Goal: Information Seeking & Learning: Compare options

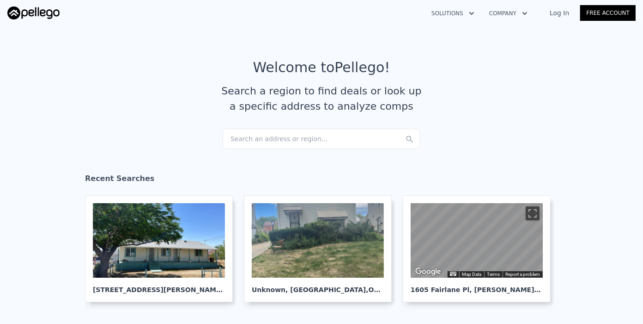
click at [573, 11] on link "Log In" at bounding box center [560, 12] width 42 height 9
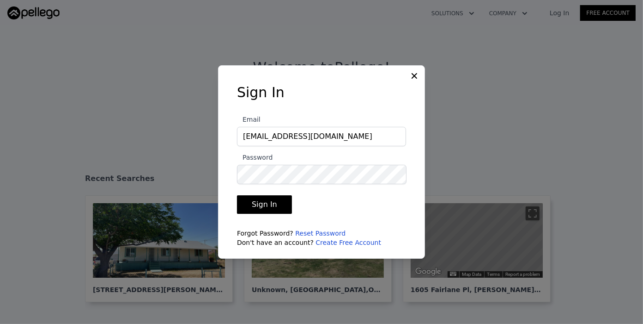
drag, startPoint x: 265, startPoint y: 206, endPoint x: 278, endPoint y: 202, distance: 13.5
click at [265, 205] on button "Sign In" at bounding box center [264, 204] width 55 height 18
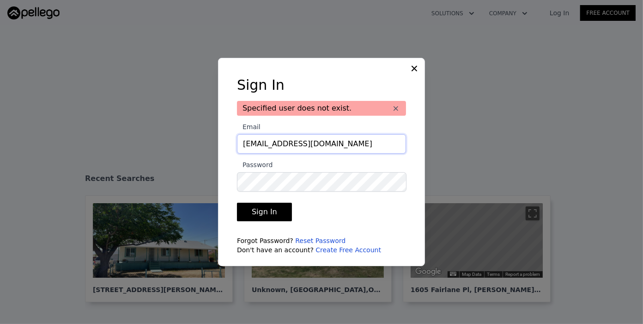
click at [278, 141] on input "[EMAIL_ADDRESS][DOMAIN_NAME]" at bounding box center [321, 143] width 169 height 19
click at [264, 209] on button "Sign In" at bounding box center [264, 211] width 55 height 18
click at [330, 143] on input "[EMAIL_ADDRESS][DOMAIN_NAME]" at bounding box center [321, 143] width 169 height 19
drag, startPoint x: 327, startPoint y: 144, endPoint x: 188, endPoint y: 142, distance: 139.1
click at [183, 140] on div "​ Sign In Specified user does not exist. × Email [EMAIL_ADDRESS][DOMAIN_NAME] P…" at bounding box center [321, 162] width 643 height 324
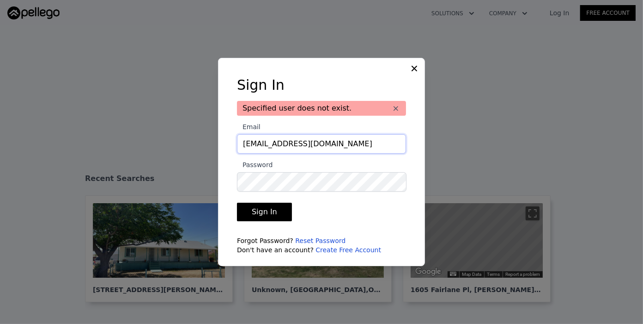
click at [255, 145] on input "[EMAIL_ADDRESS][DOMAIN_NAME]" at bounding box center [321, 143] width 169 height 19
click at [327, 150] on input "[EMAIL_ADDRESS][DOMAIN_NAME]" at bounding box center [321, 143] width 169 height 19
click at [269, 146] on input "[EMAIL_ADDRESS][DOMAIN_NAME]" at bounding box center [321, 143] width 169 height 19
click at [342, 143] on input "[EMAIL_ADDRESS][DOMAIN_NAME]" at bounding box center [321, 143] width 169 height 19
type input "[EMAIL_ADDRESS][DOMAIN_NAME]"
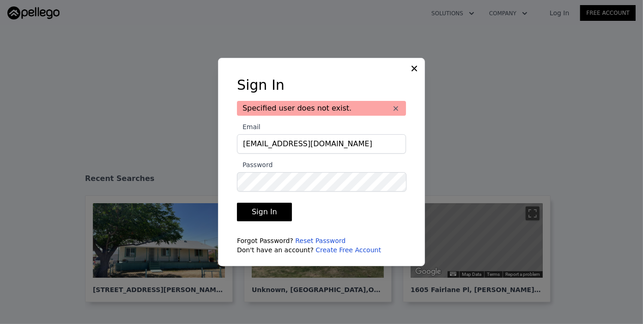
click at [278, 207] on button "Sign In" at bounding box center [264, 211] width 55 height 18
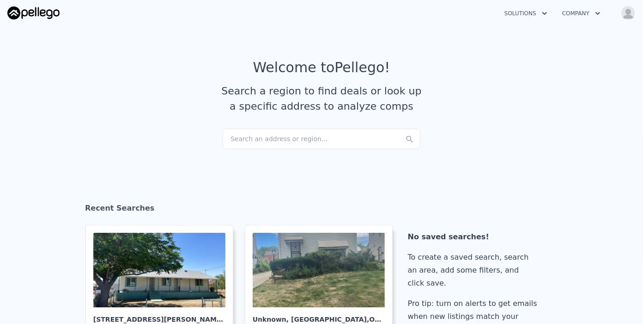
click at [242, 138] on div "Search an address or region..." at bounding box center [322, 138] width 198 height 20
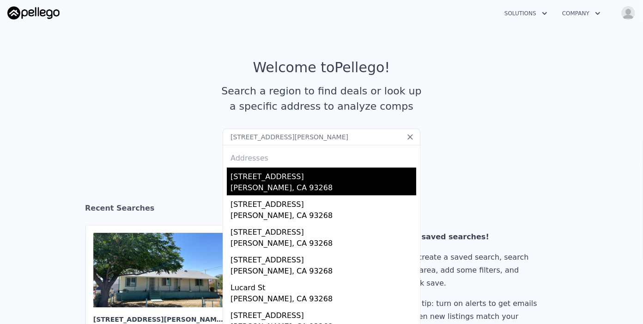
type input "[STREET_ADDRESS][PERSON_NAME]"
click at [264, 178] on div "[STREET_ADDRESS]" at bounding box center [324, 174] width 186 height 15
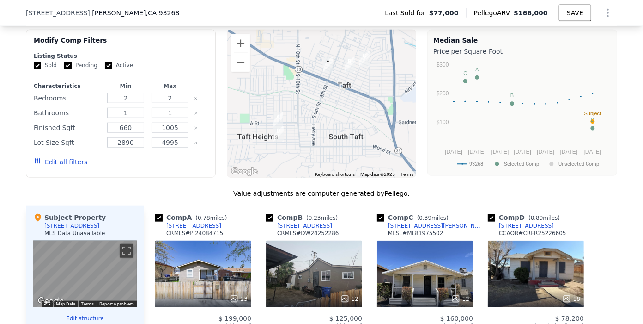
scroll to position [715, 0]
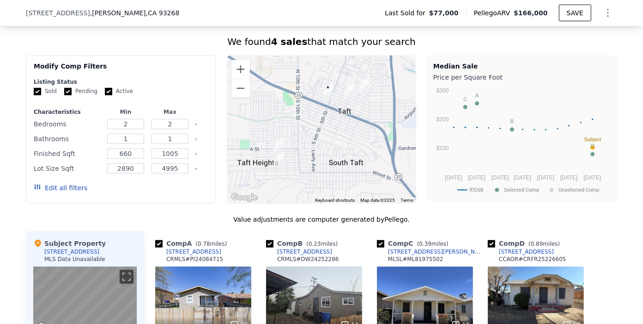
click at [35, 189] on icon "button" at bounding box center [38, 186] width 6 height 5
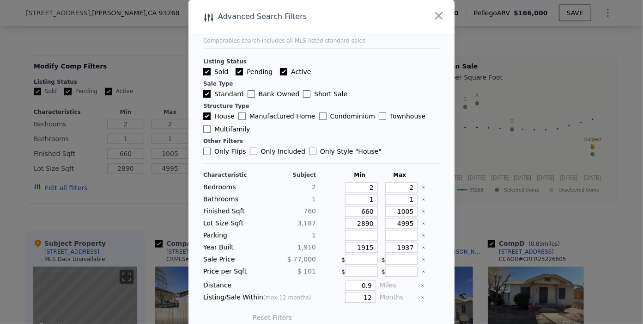
click at [280, 68] on input "Active" at bounding box center [283, 71] width 7 height 7
checkbox input "false"
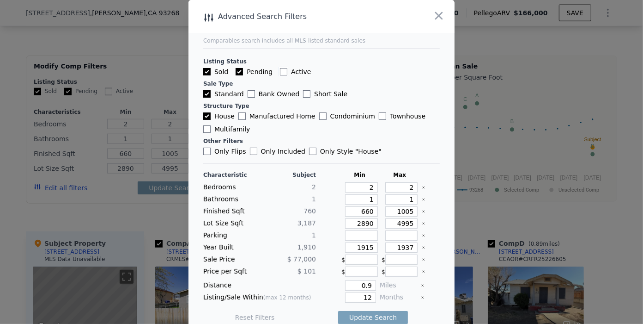
checkbox input "false"
click at [236, 69] on input "Pending" at bounding box center [239, 71] width 7 height 7
checkbox input "false"
drag, startPoint x: 397, startPoint y: 186, endPoint x: 427, endPoint y: 184, distance: 30.6
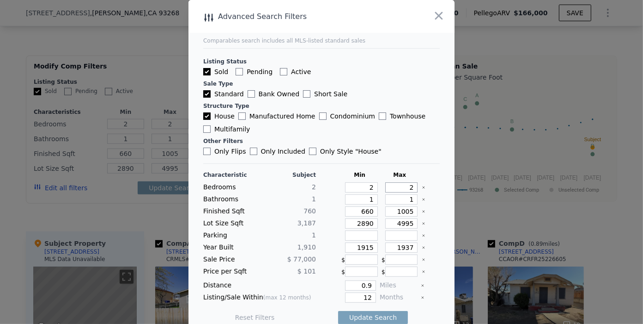
click at [427, 184] on div "Bedrooms 2 2 2" at bounding box center [321, 187] width 237 height 10
type input "3"
drag, startPoint x: 396, startPoint y: 212, endPoint x: 409, endPoint y: 212, distance: 13.4
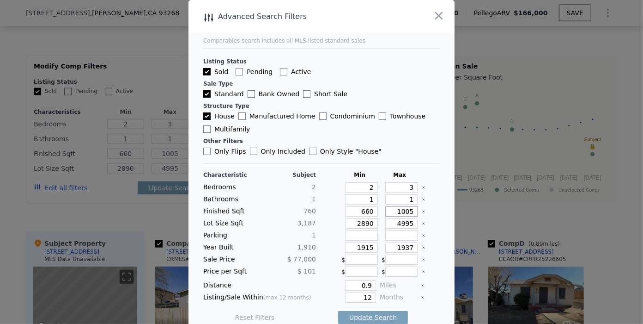
click at [409, 212] on div "Finished Sqft [PHONE_NUMBER]" at bounding box center [321, 211] width 237 height 10
type input "106"
type input "1060"
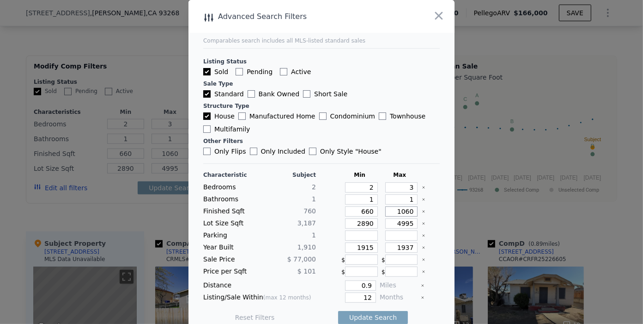
type input "1060"
drag, startPoint x: 365, startPoint y: 212, endPoint x: 341, endPoint y: 212, distance: 24.0
click at [345, 212] on input "660" at bounding box center [361, 211] width 33 height 10
drag, startPoint x: 367, startPoint y: 246, endPoint x: 336, endPoint y: 246, distance: 31.0
click at [342, 246] on div "1915" at bounding box center [360, 247] width 37 height 10
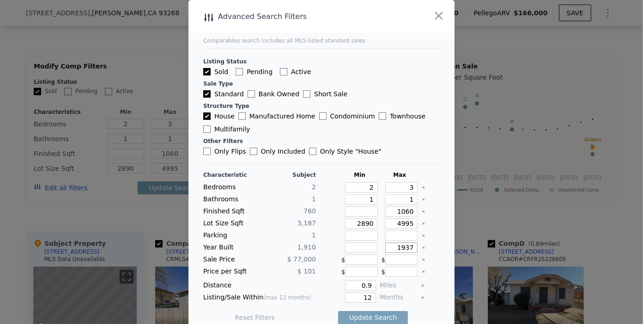
drag, startPoint x: 395, startPoint y: 247, endPoint x: 416, endPoint y: 244, distance: 21.5
click at [416, 244] on div "Year Built 1,910 1937" at bounding box center [321, 247] width 237 height 10
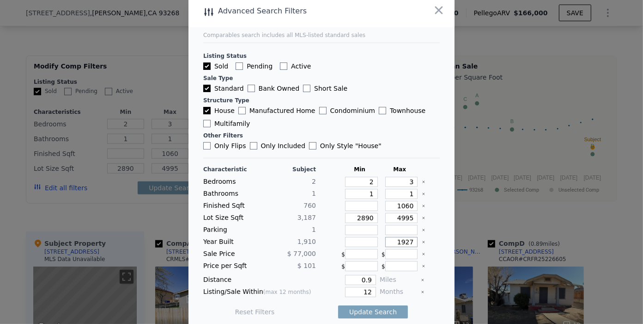
scroll to position [9, 0]
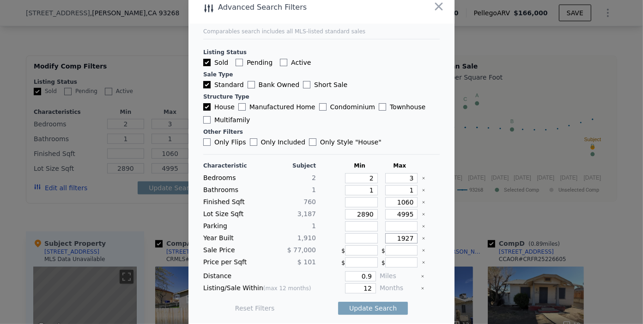
type input "1927"
drag, startPoint x: 349, startPoint y: 275, endPoint x: 393, endPoint y: 276, distance: 43.9
click at [393, 276] on div "Distance 0.9 Miles" at bounding box center [321, 276] width 237 height 10
type input "1"
drag, startPoint x: 350, startPoint y: 281, endPoint x: 369, endPoint y: 281, distance: 19.0
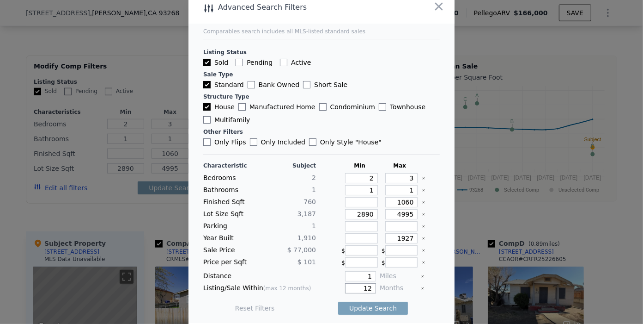
click at [369, 283] on div "Listing/Sale Within (max 12 months) 12 Months" at bounding box center [321, 288] width 237 height 10
type input "6"
click at [359, 304] on button "Update Search" at bounding box center [373, 307] width 70 height 13
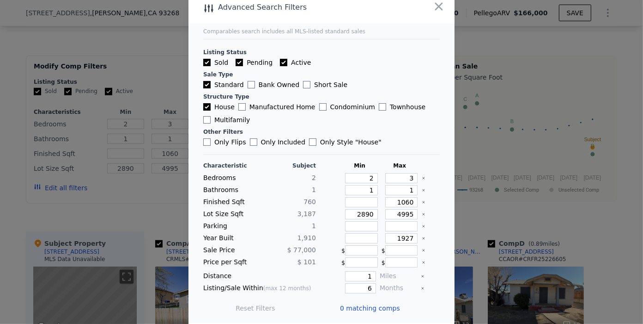
checkbox input "true"
type input "2"
type input "660"
type input "1005"
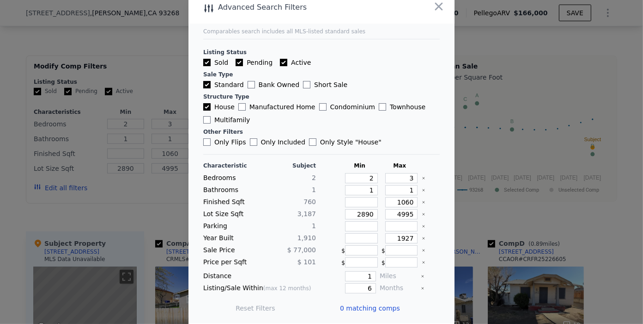
checkbox input "true"
type input "2"
type input "660"
type input "1005"
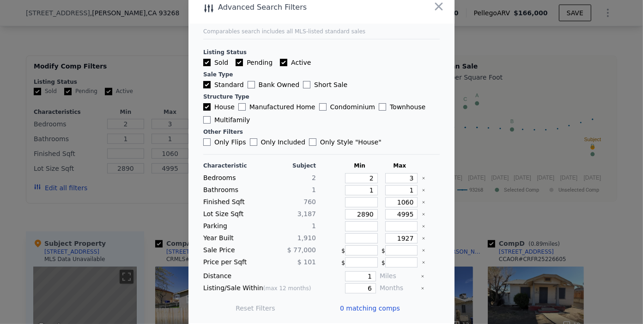
type input "1915"
type input "1937"
type input "0.9"
drag, startPoint x: 358, startPoint y: 285, endPoint x: 367, endPoint y: 285, distance: 9.3
click at [367, 285] on div "Listing/Sale Within (max 12 months) 12 Months" at bounding box center [321, 288] width 237 height 10
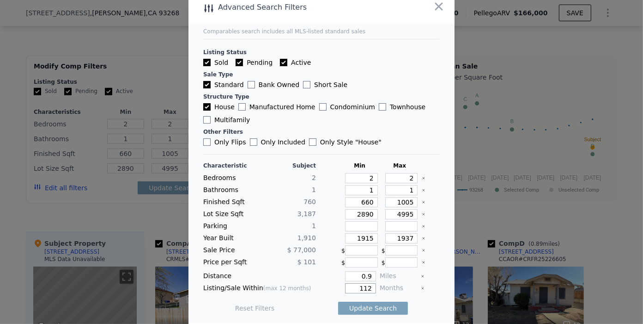
type input "12"
drag, startPoint x: 353, startPoint y: 273, endPoint x: 383, endPoint y: 275, distance: 30.1
click at [383, 275] on div "Distance 0.9 Miles" at bounding box center [321, 276] width 237 height 10
type input "1"
drag, startPoint x: 366, startPoint y: 238, endPoint x: 330, endPoint y: 238, distance: 35.1
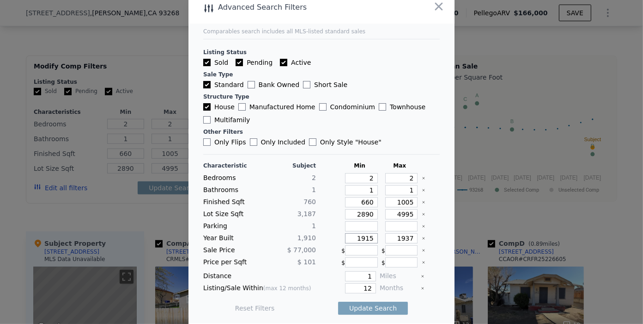
click at [330, 238] on div "Year Built 1,910 1915 1937" at bounding box center [321, 238] width 237 height 10
click at [280, 61] on input "Active" at bounding box center [283, 62] width 7 height 7
checkbox input "false"
click at [236, 60] on input "Pending" at bounding box center [239, 62] width 7 height 7
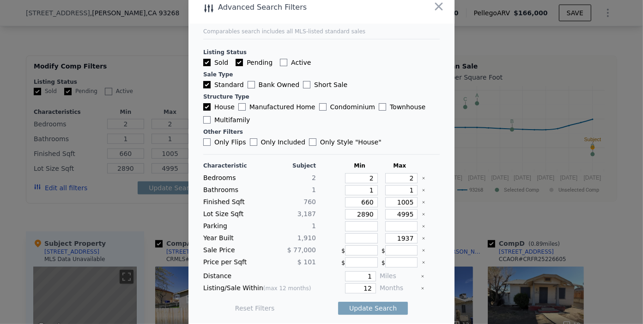
checkbox input "false"
drag, startPoint x: 396, startPoint y: 200, endPoint x: 418, endPoint y: 200, distance: 21.7
click at [418, 200] on div "Finished Sqft [PHONE_NUMBER]" at bounding box center [321, 202] width 237 height 10
type input "106"
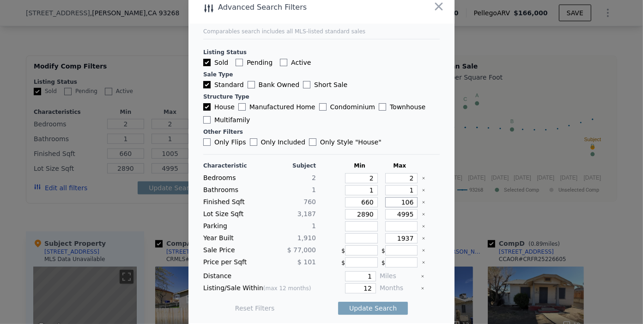
type input "106"
type input "1060"
drag, startPoint x: 401, startPoint y: 178, endPoint x: 414, endPoint y: 178, distance: 12.5
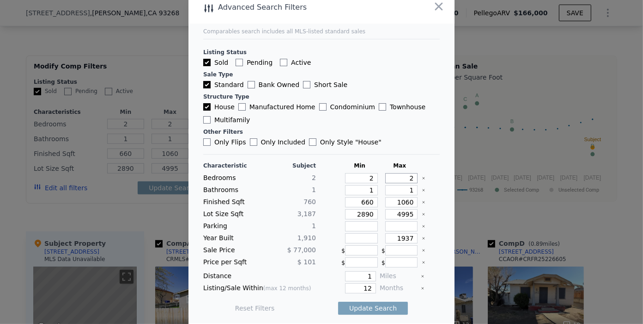
click at [414, 178] on div "Bedrooms 2 2 2" at bounding box center [321, 178] width 237 height 10
drag, startPoint x: 396, startPoint y: 178, endPoint x: 409, endPoint y: 179, distance: 12.5
click at [409, 179] on div "Bedrooms 2 2 2" at bounding box center [321, 178] width 237 height 10
type input "3"
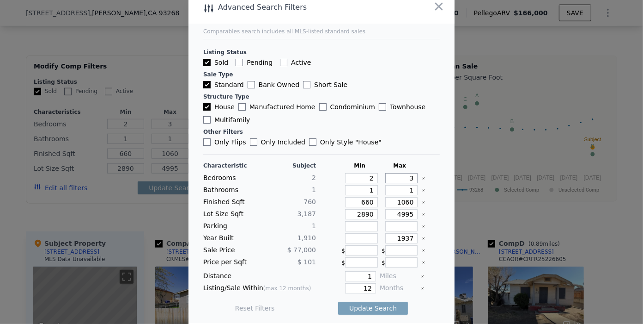
type input "3"
drag, startPoint x: 397, startPoint y: 191, endPoint x: 403, endPoint y: 191, distance: 5.6
click at [403, 191] on input "1" at bounding box center [401, 190] width 33 height 10
drag, startPoint x: 365, startPoint y: 201, endPoint x: 328, endPoint y: 200, distance: 37.0
click at [328, 200] on div "Finished Sqft [PHONE_NUMBER]" at bounding box center [321, 202] width 237 height 10
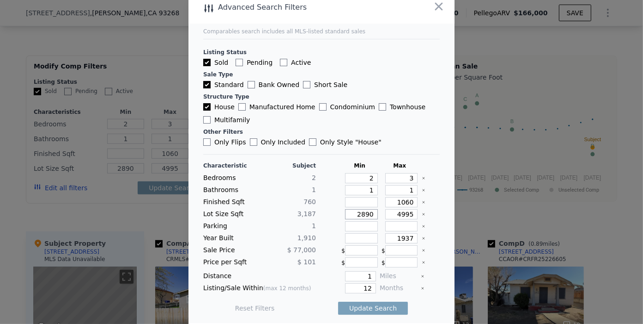
drag, startPoint x: 366, startPoint y: 212, endPoint x: 347, endPoint y: 214, distance: 18.5
click at [347, 214] on input "2890" at bounding box center [361, 214] width 33 height 10
click at [369, 306] on button "Update Search" at bounding box center [373, 307] width 70 height 13
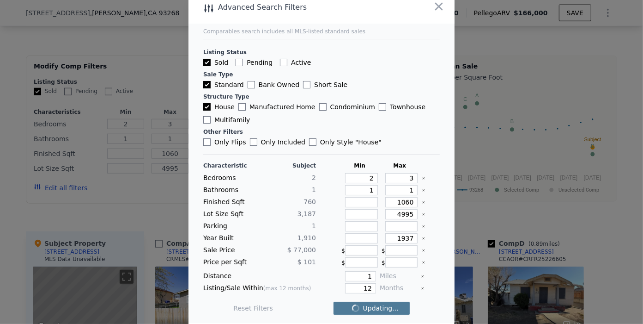
checkbox input "false"
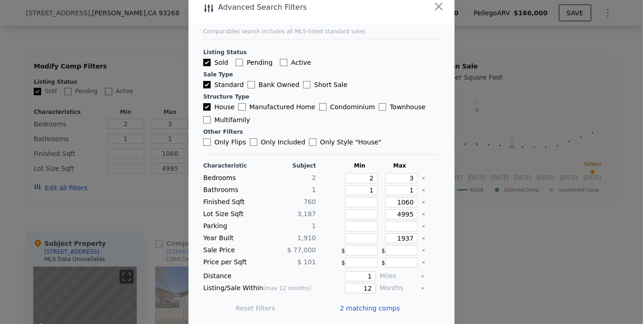
click at [353, 303] on span "2 matching comps" at bounding box center [370, 307] width 60 height 9
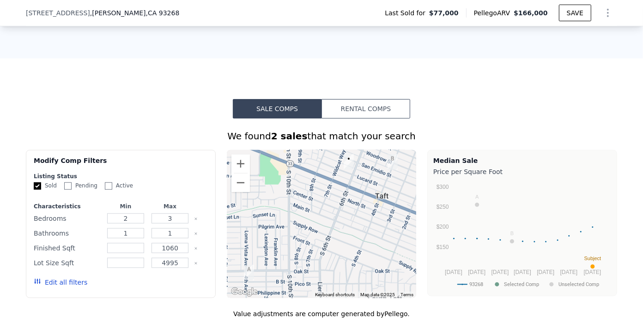
scroll to position [651, 0]
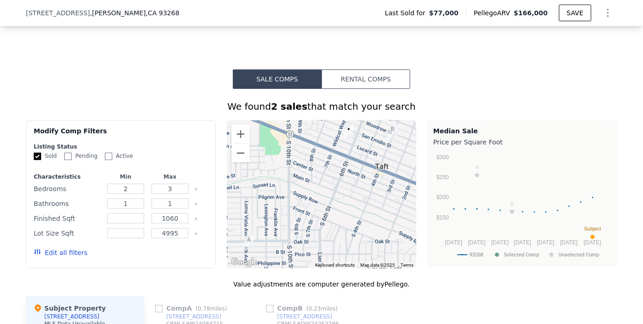
click at [352, 201] on div at bounding box center [322, 194] width 190 height 148
click at [239, 162] on button "Zoom out" at bounding box center [241, 153] width 18 height 18
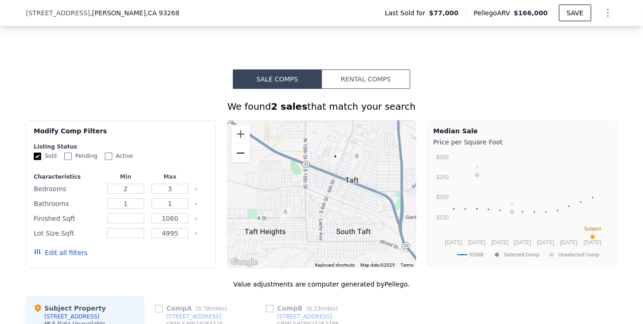
click at [240, 161] on button "Zoom out" at bounding box center [241, 153] width 18 height 18
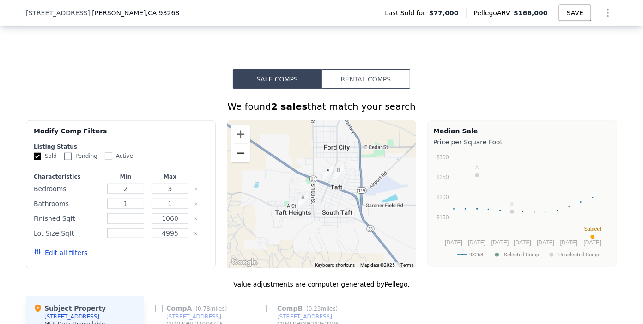
scroll to position [702, 0]
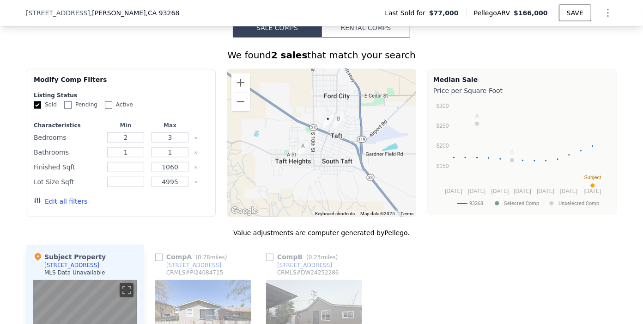
click at [35, 202] on icon "button" at bounding box center [38, 199] width 6 height 5
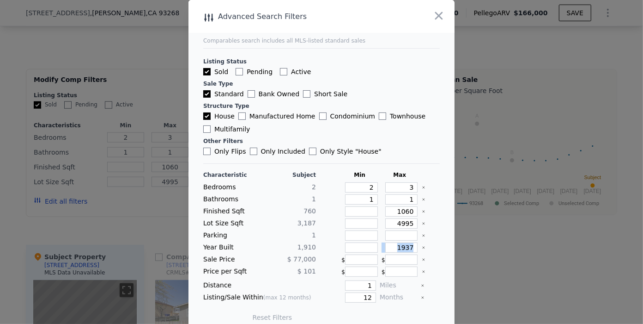
drag, startPoint x: 389, startPoint y: 240, endPoint x: 405, endPoint y: 243, distance: 16.3
click at [412, 241] on div "Characteristic Subject Min Max Bedrooms 2 2 3 Bathrooms 1 1 1 Finished Sqft 760…" at bounding box center [321, 250] width 237 height 159
drag, startPoint x: 392, startPoint y: 210, endPoint x: 412, endPoint y: 211, distance: 19.9
click at [412, 211] on div "Finished Sqft 760 1060" at bounding box center [321, 211] width 237 height 10
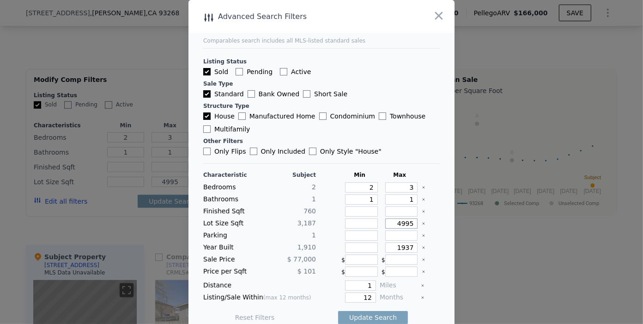
drag, startPoint x: 385, startPoint y: 224, endPoint x: 416, endPoint y: 224, distance: 30.5
click at [416, 224] on div "Lot Size Sqft 3,187 4995" at bounding box center [321, 223] width 237 height 10
drag, startPoint x: 388, startPoint y: 244, endPoint x: 409, endPoint y: 245, distance: 21.7
click at [409, 245] on div "Year Built 1,910 1937" at bounding box center [321, 247] width 237 height 10
drag, startPoint x: 351, startPoint y: 310, endPoint x: 280, endPoint y: 275, distance: 79.0
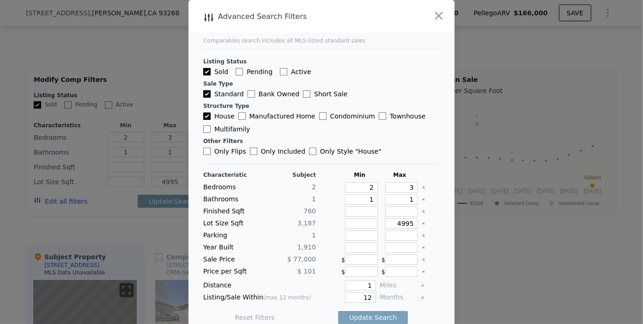
click at [284, 280] on div "Characteristic Subject Min Max Bedrooms 2 2 3 Bathrooms 1 1 1 Finished Sqft 760…" at bounding box center [321, 250] width 237 height 159
drag, startPoint x: 396, startPoint y: 210, endPoint x: 405, endPoint y: 209, distance: 9.3
click at [396, 210] on input "number" at bounding box center [401, 211] width 33 height 10
type input "1"
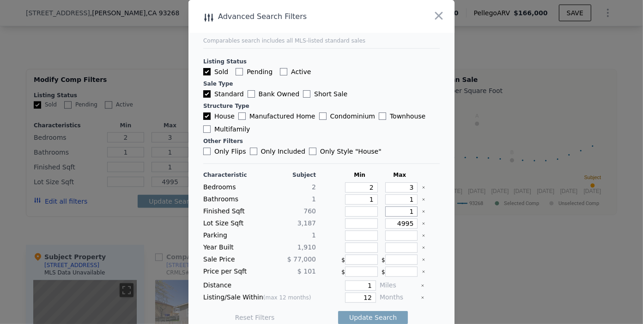
type input "10"
type input "100"
type input "10"
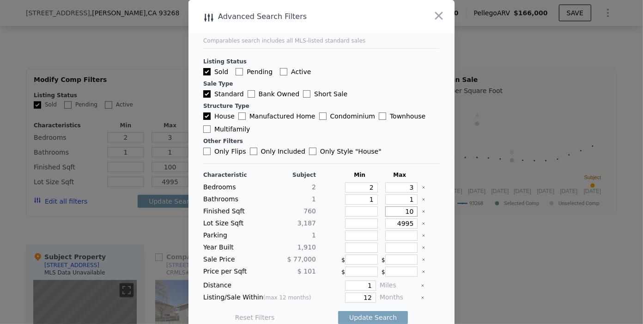
type input "10"
type input "106"
type input "1060"
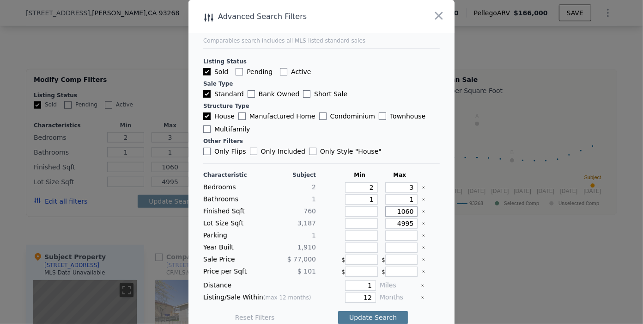
type input "1060"
click at [362, 311] on button "Update Search" at bounding box center [373, 317] width 70 height 13
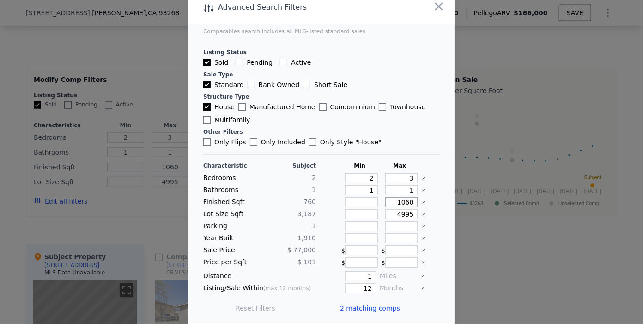
drag, startPoint x: 385, startPoint y: 201, endPoint x: 417, endPoint y: 199, distance: 32.0
click at [417, 199] on div "Finished Sqft 760 1060" at bounding box center [321, 202] width 237 height 10
click at [417, 209] on div "Lot Size Sqft 3,187 4995" at bounding box center [321, 214] width 237 height 10
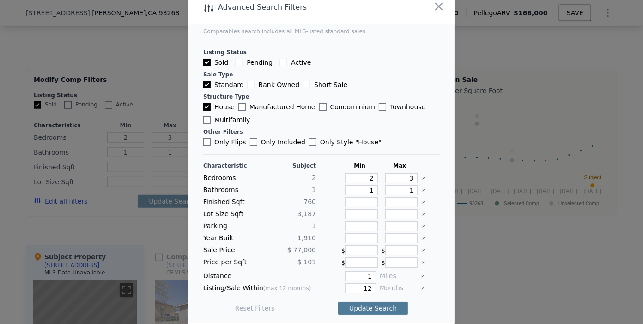
click at [367, 303] on button "Update Search" at bounding box center [373, 307] width 70 height 13
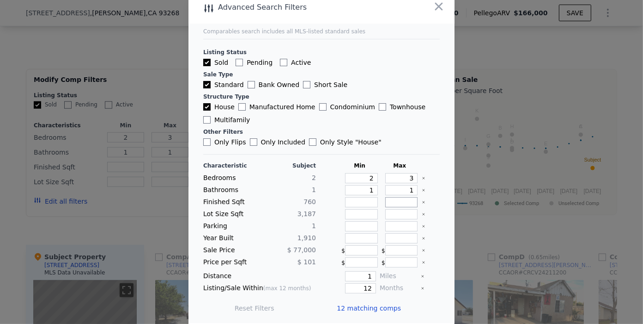
click at [392, 202] on input "number" at bounding box center [401, 202] width 33 height 10
type input "1"
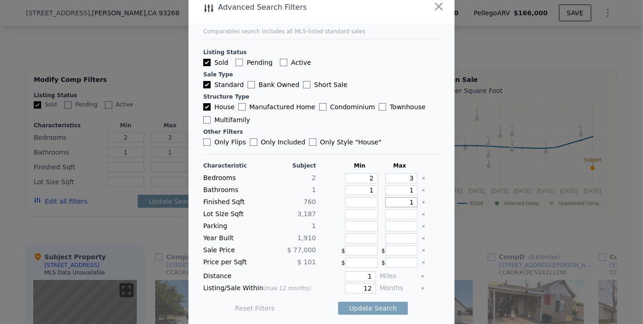
type input "1"
type input "11"
type input "110"
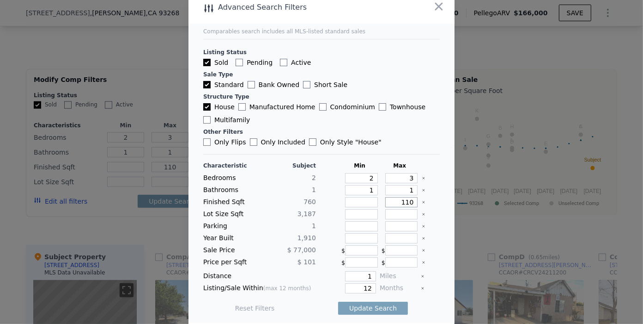
type input "1100"
click at [371, 306] on button "Update Search" at bounding box center [373, 307] width 70 height 13
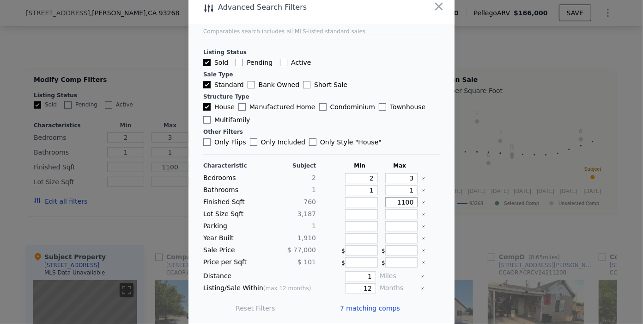
drag, startPoint x: 393, startPoint y: 202, endPoint x: 407, endPoint y: 198, distance: 14.3
click at [407, 198] on div "Finished Sqft 760 1100" at bounding box center [321, 202] width 237 height 10
type input "10"
type input "108"
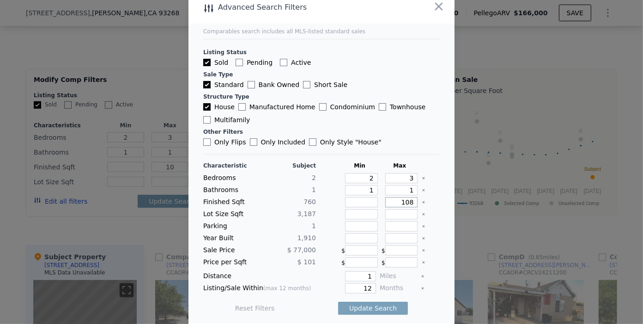
type input "108"
type input "1080"
click at [372, 304] on button "Update Search" at bounding box center [373, 307] width 70 height 13
drag, startPoint x: 397, startPoint y: 201, endPoint x: 405, endPoint y: 201, distance: 8.8
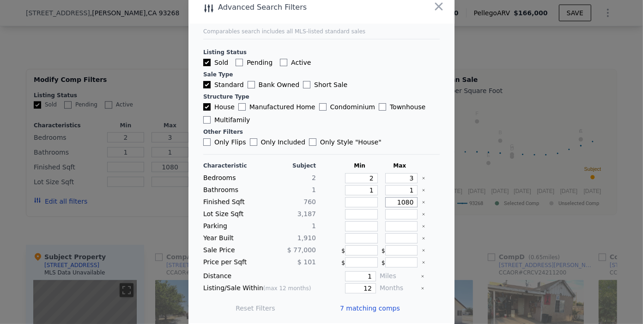
click at [405, 201] on input "1080" at bounding box center [401, 202] width 33 height 10
type input "107"
type input "1070"
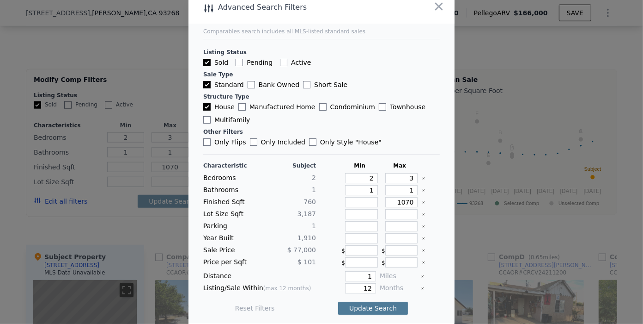
drag, startPoint x: 367, startPoint y: 302, endPoint x: 373, endPoint y: 301, distance: 5.6
click at [367, 302] on button "Update Search" at bounding box center [373, 307] width 70 height 13
drag, startPoint x: 396, startPoint y: 201, endPoint x: 410, endPoint y: 199, distance: 14.4
click at [410, 199] on div "Finished Sqft 760 1070" at bounding box center [321, 202] width 237 height 10
type input "106"
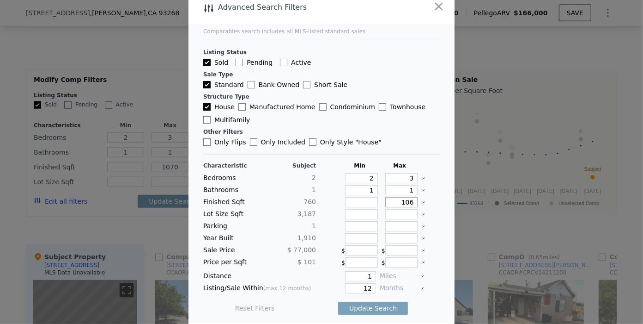
type input "106"
type input "1060"
click at [372, 305] on button "Update Search" at bounding box center [373, 307] width 70 height 13
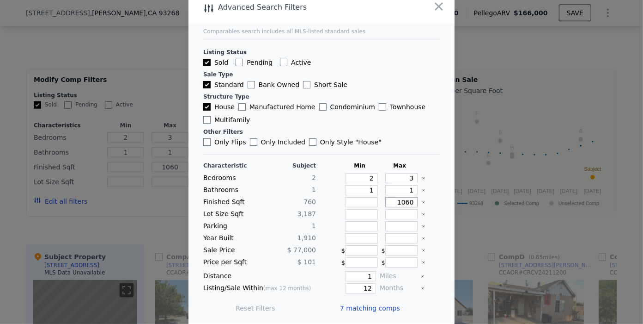
drag, startPoint x: 397, startPoint y: 199, endPoint x: 415, endPoint y: 199, distance: 19.0
click at [415, 199] on div "Finished Sqft 760 1060" at bounding box center [321, 202] width 237 height 10
click at [355, 305] on span "7 matching comps" at bounding box center [370, 307] width 60 height 9
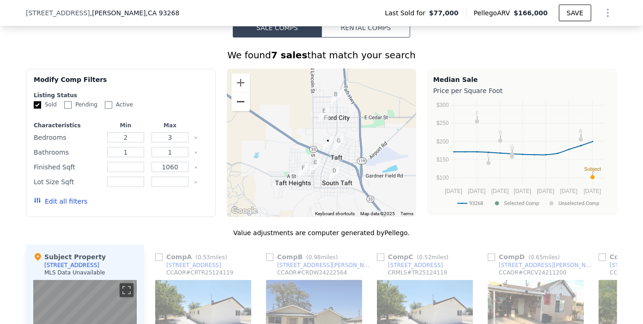
click at [236, 105] on button "Zoom out" at bounding box center [241, 101] width 18 height 18
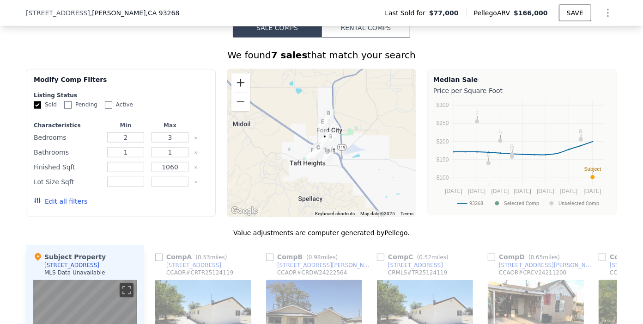
click at [237, 88] on button "Zoom in" at bounding box center [241, 82] width 18 height 18
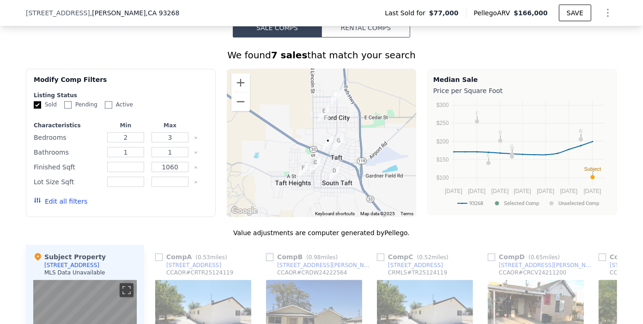
click at [266, 261] on input "checkbox" at bounding box center [269, 256] width 7 height 7
checkbox input "true"
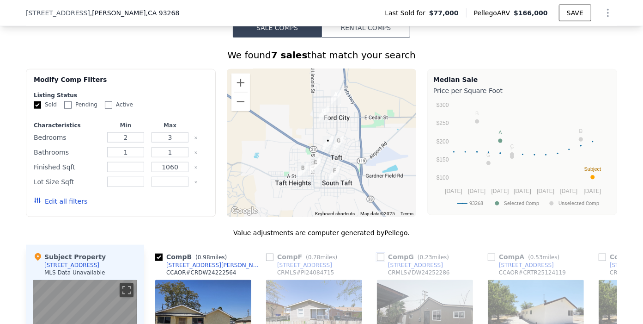
click at [377, 261] on input "checkbox" at bounding box center [380, 256] width 7 height 7
checkbox input "true"
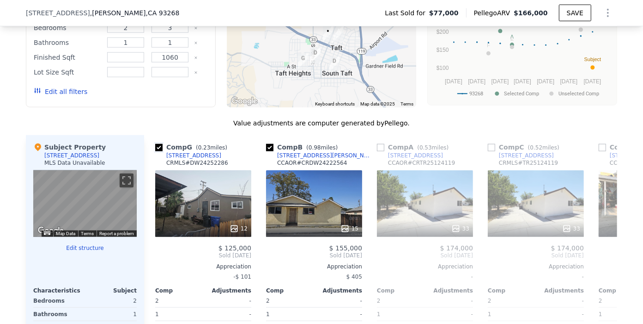
scroll to position [856, 0]
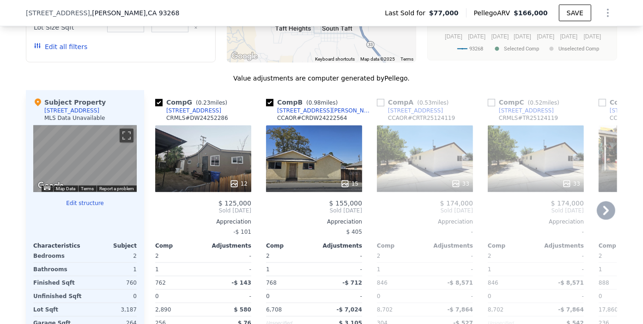
click at [606, 215] on icon at bounding box center [606, 210] width 18 height 18
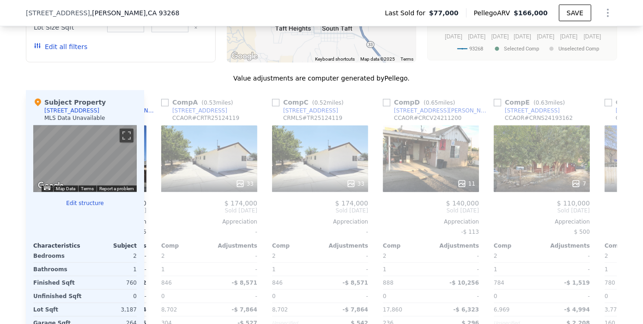
scroll to position [0, 222]
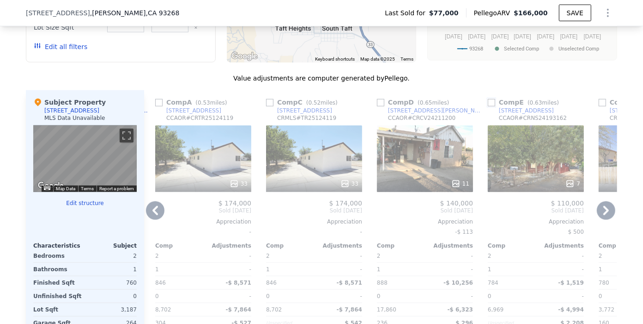
click at [488, 106] on input "checkbox" at bounding box center [491, 102] width 7 height 7
checkbox input "true"
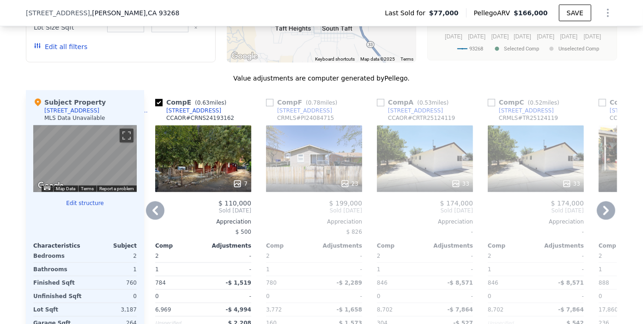
click at [153, 215] on icon at bounding box center [156, 210] width 6 height 9
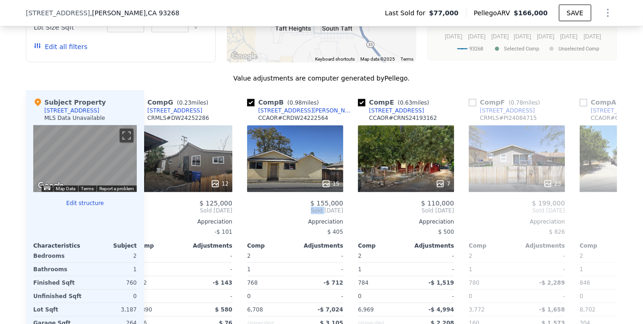
click at [150, 216] on div "Comp G ( 0.23 miles) [STREET_ADDRESS] # DW24252286 12 $ 125,000 Sold [DATE] App…" at bounding box center [380, 238] width 473 height 297
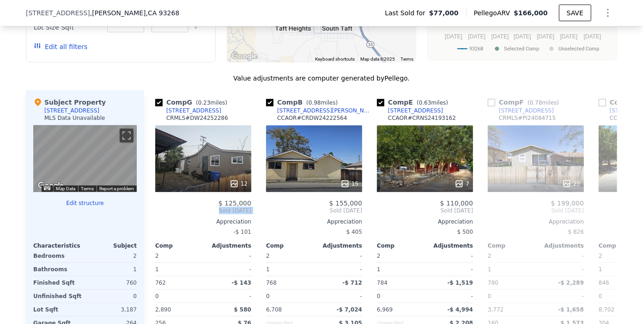
click at [152, 216] on div "Comp G ( 0.23 miles) [STREET_ADDRESS] # DW24252286 12 $ 125,000 Sold [DATE] App…" at bounding box center [204, 238] width 104 height 297
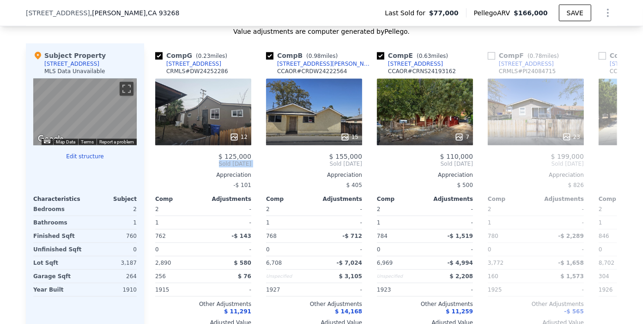
scroll to position [897, 0]
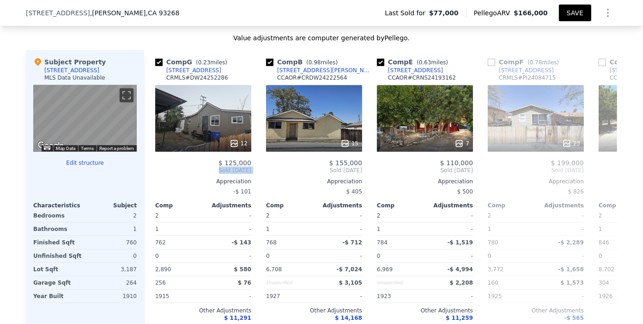
click at [577, 13] on button "SAVE" at bounding box center [575, 13] width 32 height 17
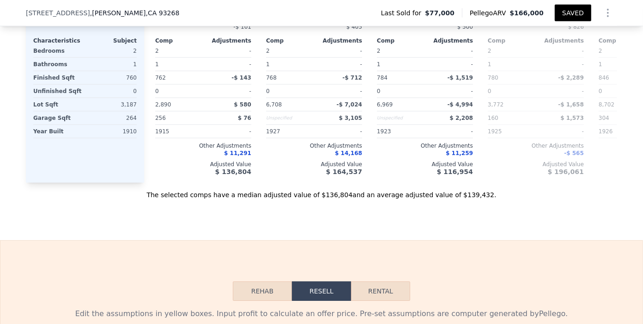
scroll to position [1005, 0]
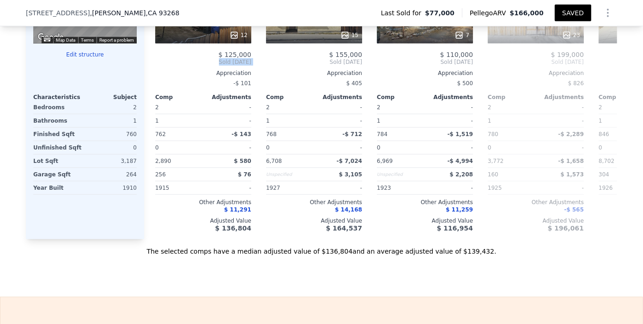
checkbox input "true"
type input "2"
type input "762"
type input "888"
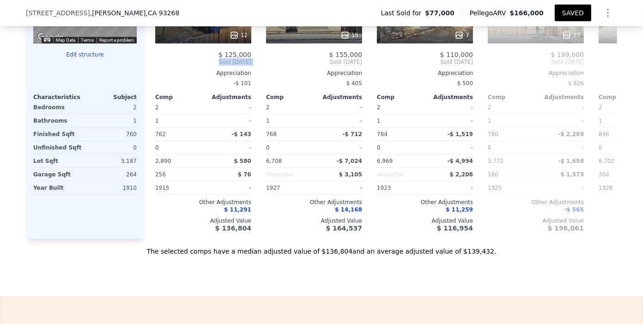
type input "2890"
type input "17860"
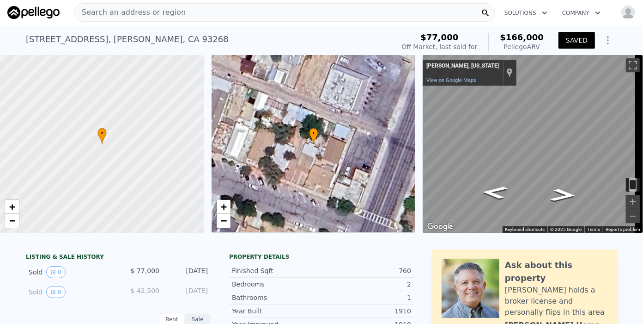
scroll to position [0, 0]
click at [163, 12] on span "Search an address or region" at bounding box center [129, 12] width 111 height 11
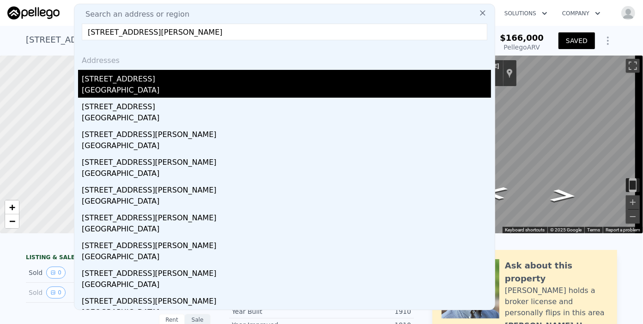
type input "[STREET_ADDRESS][PERSON_NAME]"
click at [139, 88] on div "[GEOGRAPHIC_DATA]" at bounding box center [286, 91] width 409 height 13
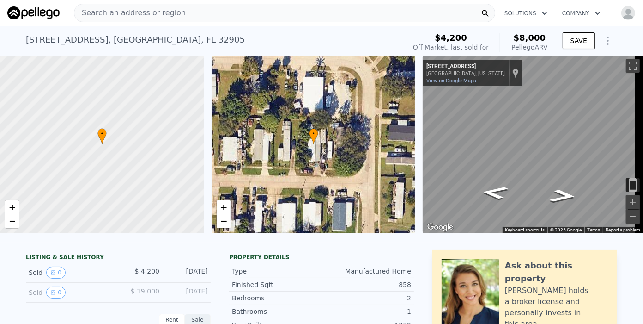
click at [97, 10] on span "Search an address or region" at bounding box center [129, 12] width 111 height 11
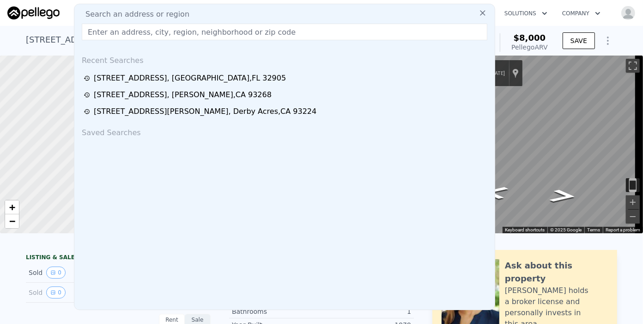
drag, startPoint x: 93, startPoint y: 10, endPoint x: 285, endPoint y: 17, distance: 191.5
click at [285, 17] on div "Search an address or region" at bounding box center [284, 14] width 413 height 11
paste input "[STREET_ADDRESS][PERSON_NAME]"
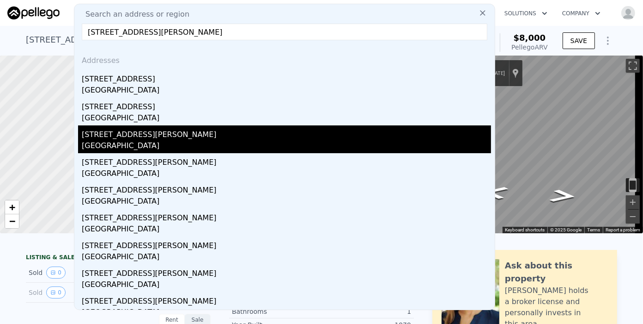
type input "[STREET_ADDRESS][PERSON_NAME]"
click at [129, 136] on div "[STREET_ADDRESS][PERSON_NAME]" at bounding box center [286, 132] width 409 height 15
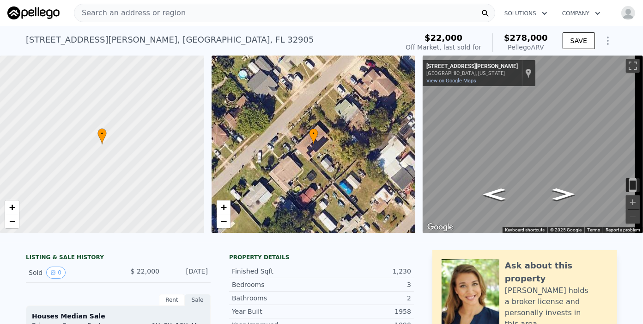
click at [110, 14] on span "Search an address or region" at bounding box center [129, 12] width 111 height 11
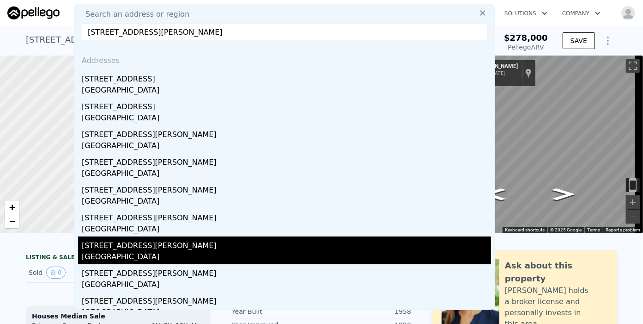
type input "[STREET_ADDRESS][PERSON_NAME]"
click at [135, 242] on div "[STREET_ADDRESS][PERSON_NAME]" at bounding box center [286, 243] width 409 height 15
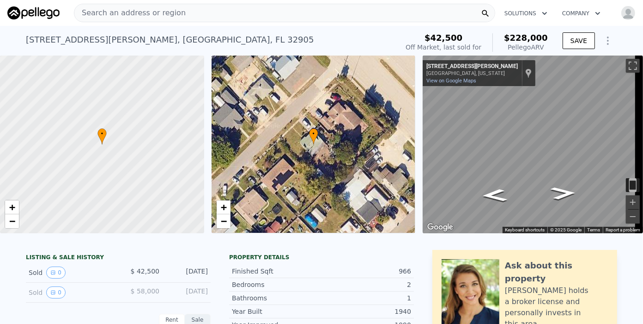
click at [457, 72] on div "[GEOGRAPHIC_DATA], [US_STATE]" at bounding box center [473, 73] width 92 height 6
click at [626, 60] on button "Toggle fullscreen view" at bounding box center [633, 66] width 14 height 14
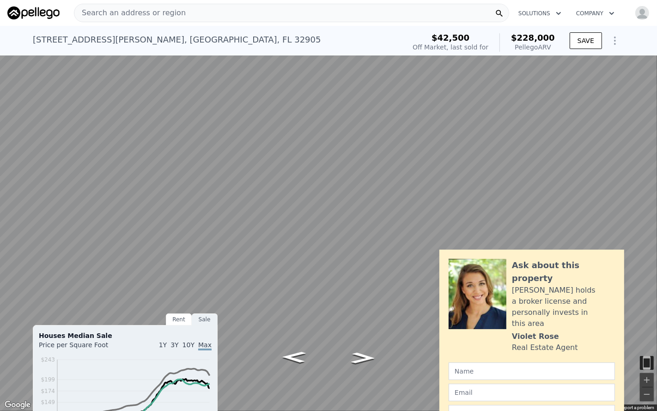
click at [643, 12] on button "Toggle fullscreen view" at bounding box center [647, 10] width 14 height 14
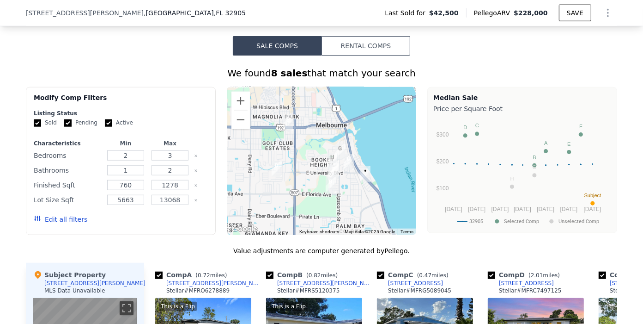
scroll to position [680, 0]
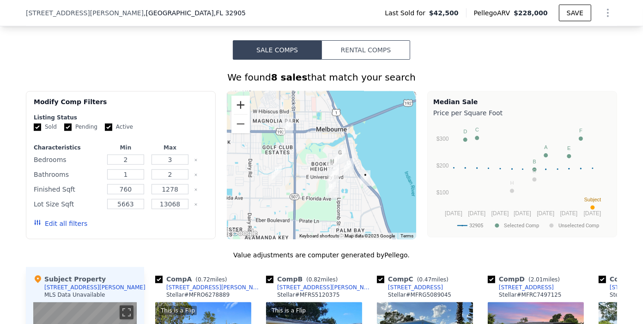
click at [238, 111] on button "Zoom in" at bounding box center [241, 105] width 18 height 18
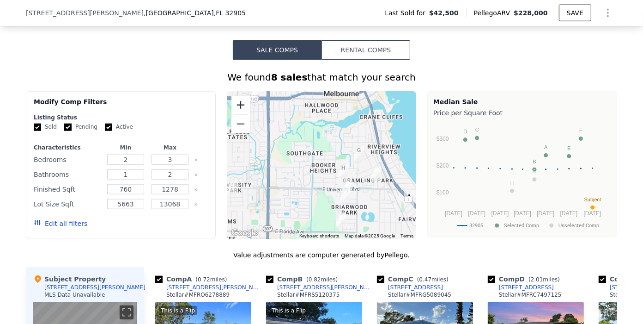
scroll to position [733, 0]
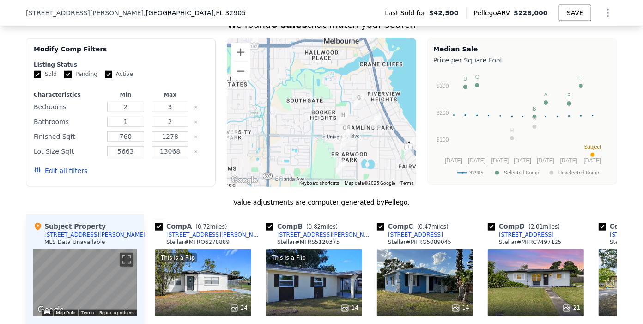
drag, startPoint x: 156, startPoint y: 232, endPoint x: 166, endPoint y: 235, distance: 10.9
click at [156, 230] on input "checkbox" at bounding box center [158, 226] width 7 height 7
checkbox input "false"
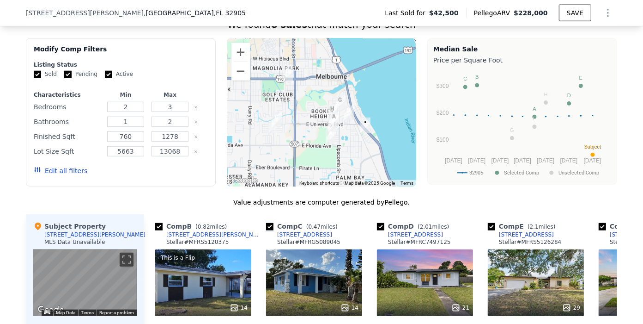
click at [266, 230] on input "checkbox" at bounding box center [269, 226] width 7 height 7
checkbox input "false"
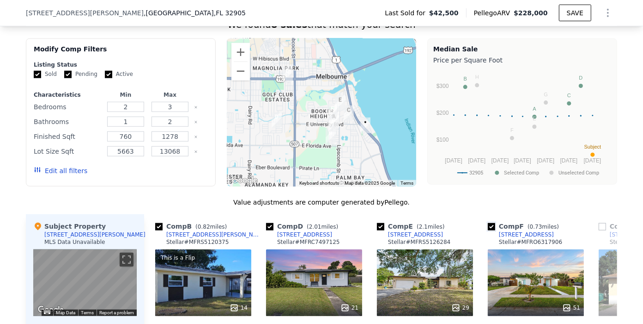
click at [489, 230] on input "checkbox" at bounding box center [491, 226] width 7 height 7
checkbox input "false"
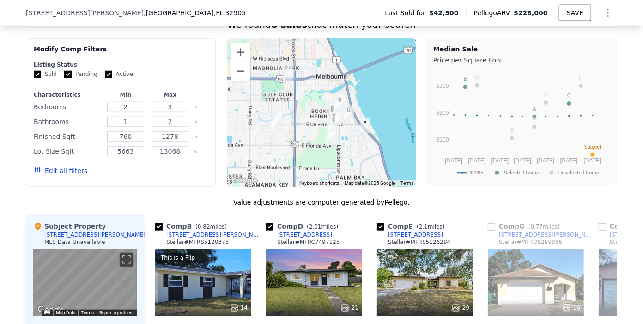
click at [325, 135] on img "808 Camphor Way" at bounding box center [334, 123] width 18 height 23
click at [238, 57] on button "Zoom in" at bounding box center [241, 52] width 18 height 18
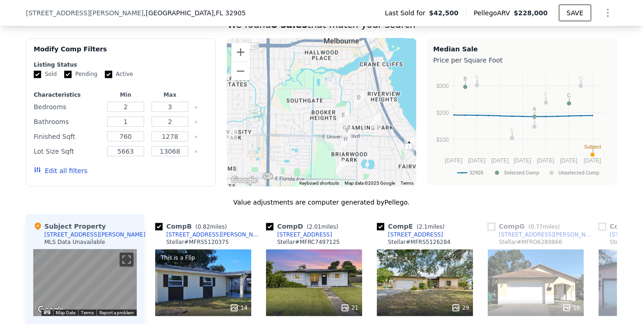
click at [488, 230] on input "checkbox" at bounding box center [491, 226] width 7 height 7
checkbox input "true"
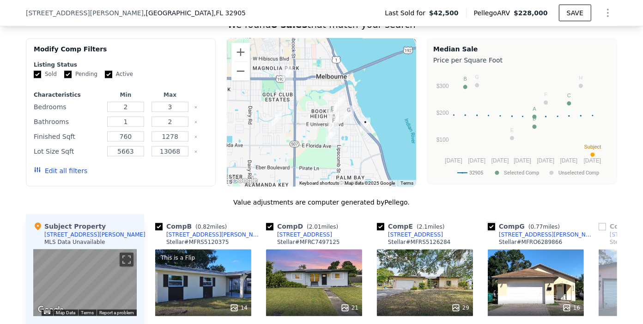
scroll to position [681, 0]
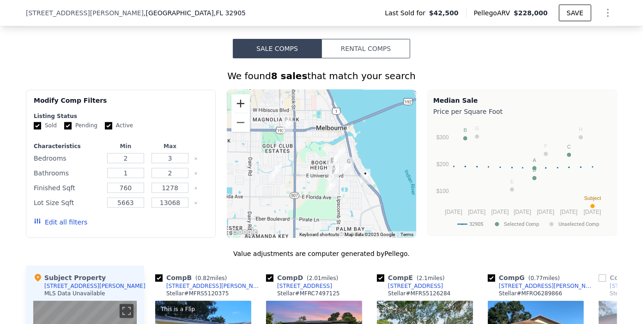
click at [239, 113] on button "Zoom in" at bounding box center [241, 103] width 18 height 18
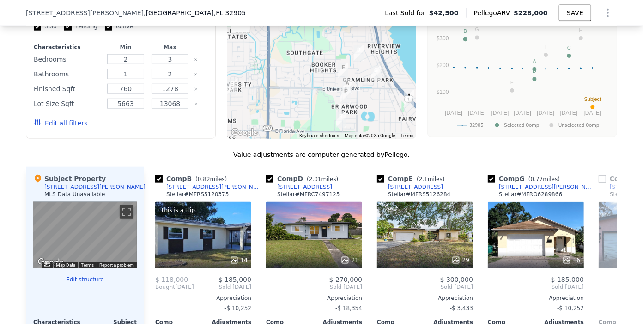
scroll to position [784, 0]
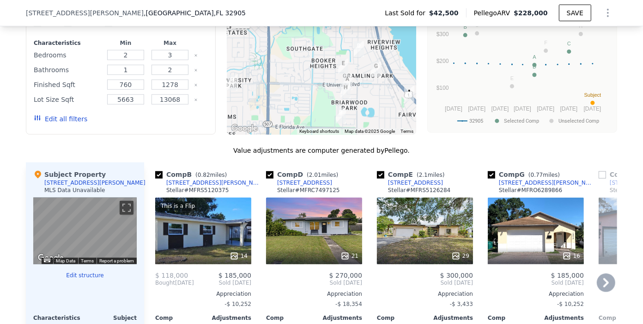
click at [604, 284] on icon at bounding box center [606, 282] width 18 height 18
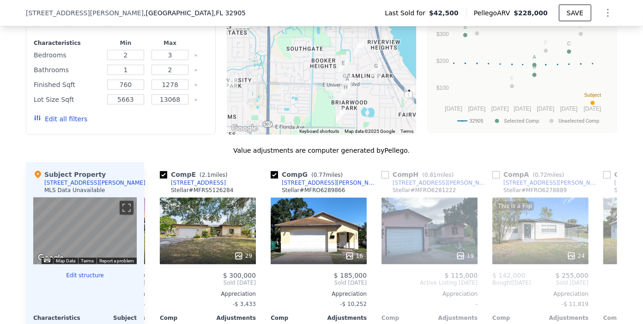
scroll to position [0, 222]
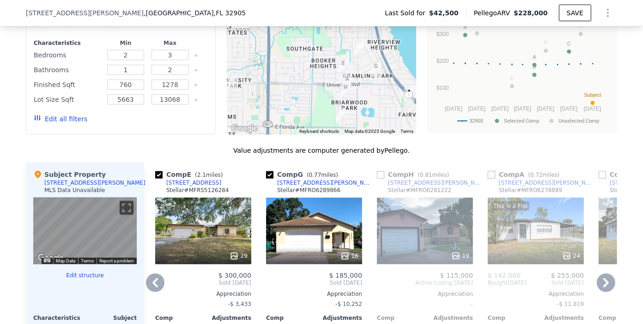
click at [488, 178] on input "checkbox" at bounding box center [491, 174] width 7 height 7
checkbox input "true"
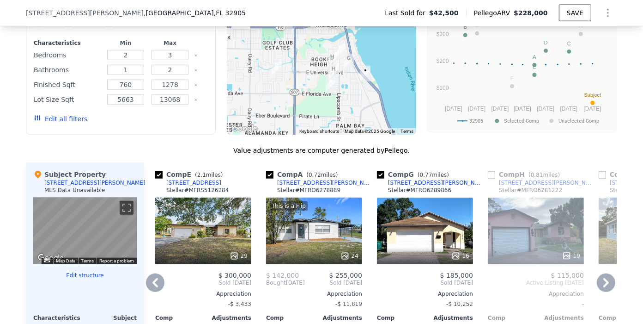
click at [155, 287] on icon at bounding box center [155, 282] width 18 height 18
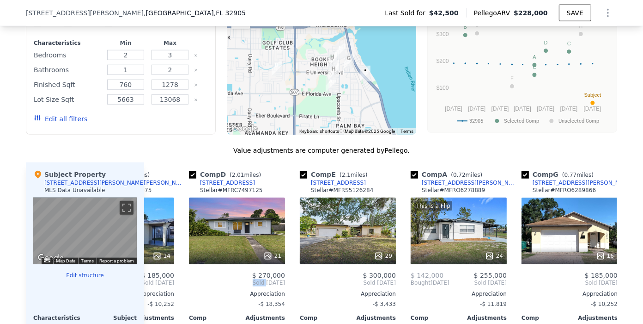
click at [155, 287] on div "Comp B ( 0.82 miles) [STREET_ADDRESS][PERSON_NAME] Stellar # MFRS5120375 This i…" at bounding box center [380, 304] width 473 height 284
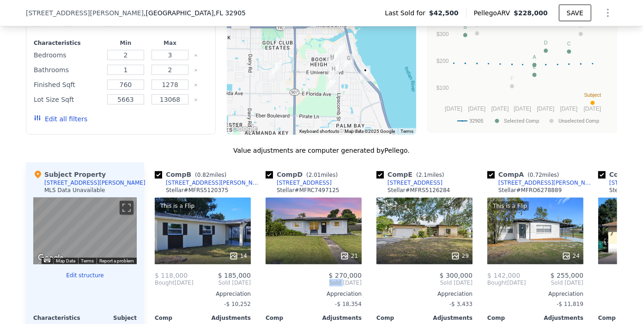
scroll to position [0, 0]
click at [602, 287] on icon at bounding box center [606, 282] width 18 height 18
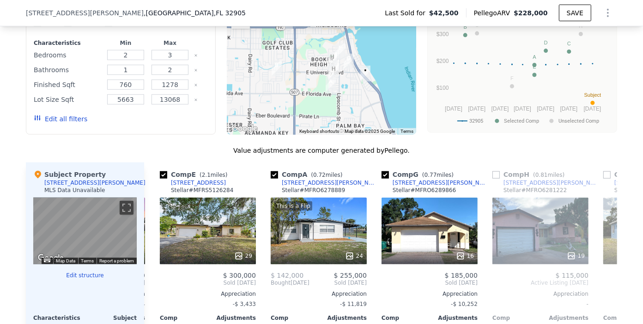
scroll to position [0, 222]
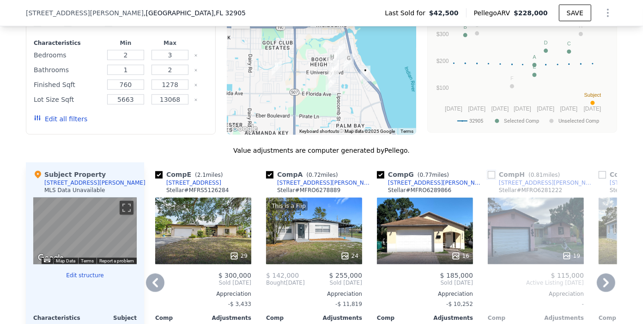
click at [490, 178] on input "checkbox" at bounding box center [491, 174] width 7 height 7
checkbox input "true"
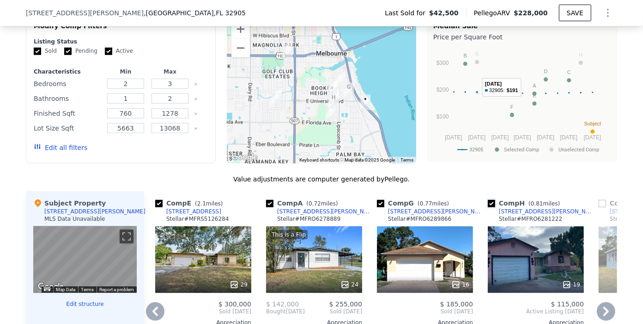
scroll to position [784, 0]
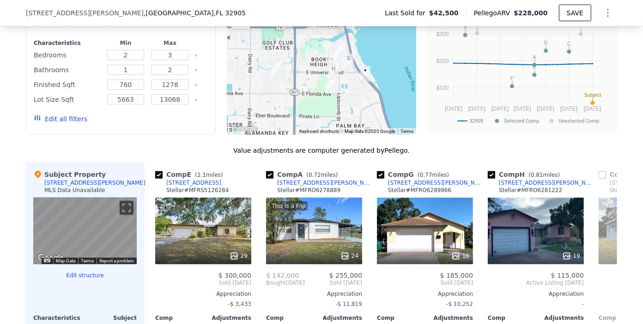
click at [34, 122] on icon "button" at bounding box center [37, 117] width 7 height 7
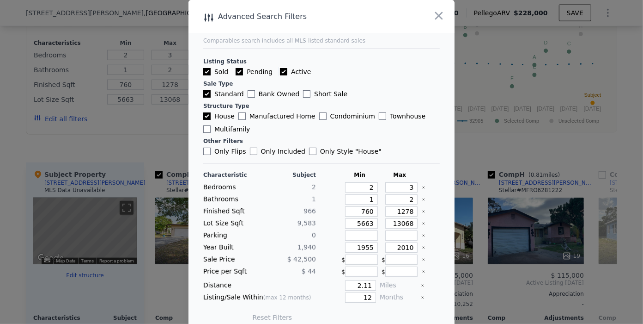
click at [280, 69] on input "Active" at bounding box center [283, 71] width 7 height 7
checkbox input "false"
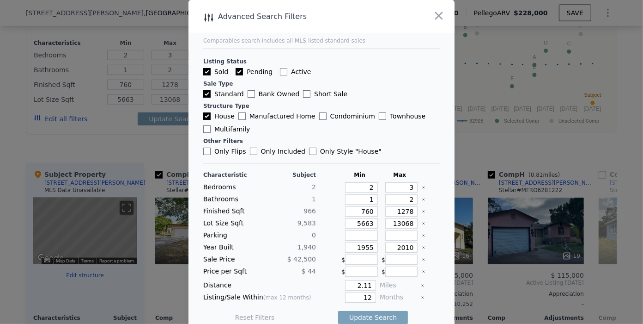
checkbox input "false"
drag, startPoint x: 234, startPoint y: 69, endPoint x: 286, endPoint y: 74, distance: 52.1
click at [236, 69] on input "Pending" at bounding box center [239, 71] width 7 height 7
checkbox input "false"
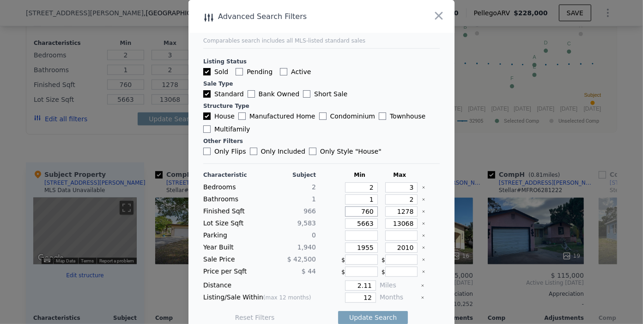
drag, startPoint x: 366, startPoint y: 209, endPoint x: 327, endPoint y: 211, distance: 38.9
click at [327, 211] on div "Finished Sqft [PHONE_NUMBER]" at bounding box center [321, 211] width 237 height 10
drag, startPoint x: 397, startPoint y: 209, endPoint x: 405, endPoint y: 211, distance: 8.1
click at [405, 211] on input "1278" at bounding box center [401, 211] width 33 height 10
drag, startPoint x: 397, startPoint y: 210, endPoint x: 403, endPoint y: 209, distance: 6.5
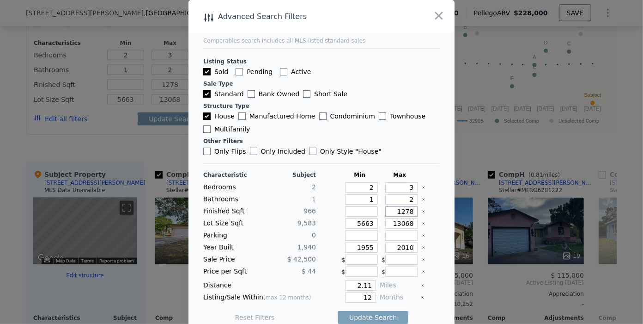
click at [403, 209] on input "1278" at bounding box center [401, 211] width 33 height 10
type input "129"
type input "1290"
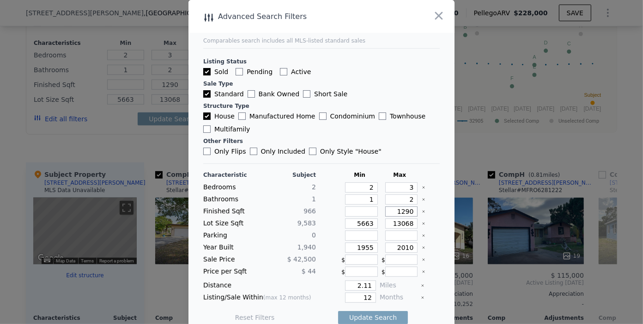
type input "1290"
drag, startPoint x: 365, startPoint y: 223, endPoint x: 293, endPoint y: 222, distance: 71.6
click at [293, 222] on div "Lot Size Sqft 9,583 5663 13068" at bounding box center [321, 223] width 237 height 10
drag, startPoint x: 394, startPoint y: 222, endPoint x: 388, endPoint y: 222, distance: 6.0
click at [388, 222] on input "13068" at bounding box center [401, 223] width 33 height 10
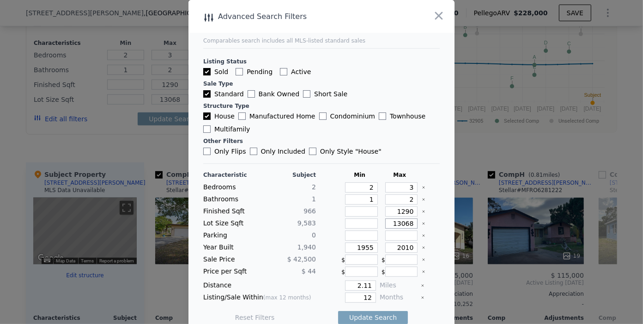
type input "12068"
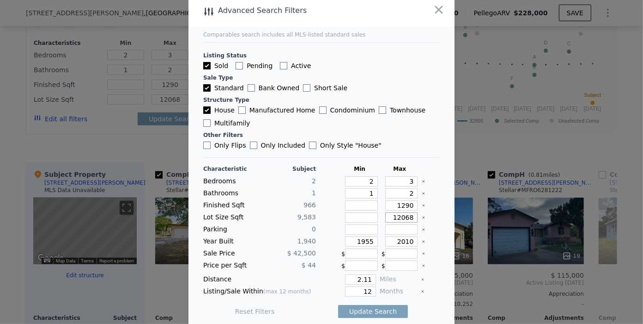
scroll to position [9, 0]
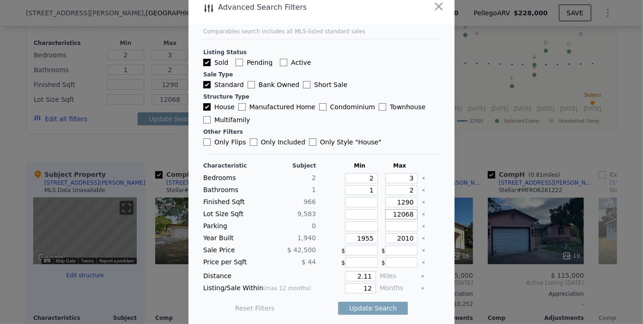
type input "12068"
drag, startPoint x: 389, startPoint y: 238, endPoint x: 414, endPoint y: 236, distance: 25.5
click at [414, 236] on div "Year Built 1,940 1955 2010" at bounding box center [321, 238] width 237 height 10
type input "1960"
drag, startPoint x: 364, startPoint y: 238, endPoint x: 327, endPoint y: 237, distance: 37.0
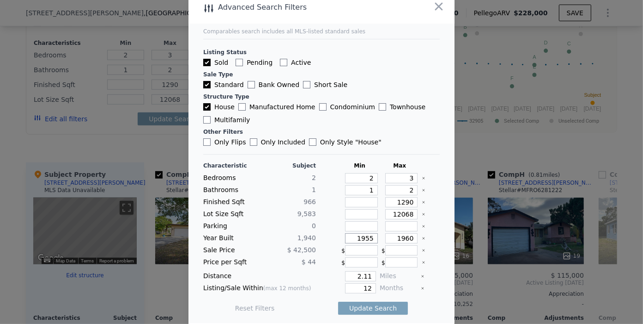
click at [327, 237] on div "Year Built 1,940 1955 1960" at bounding box center [321, 238] width 237 height 10
drag, startPoint x: 349, startPoint y: 273, endPoint x: 386, endPoint y: 274, distance: 37.0
click at [386, 274] on div "Distance 2.11 Miles" at bounding box center [321, 276] width 237 height 10
type input "1"
click at [375, 285] on div "Listing/Sale Within (max 12 months) 12 Months" at bounding box center [321, 288] width 237 height 10
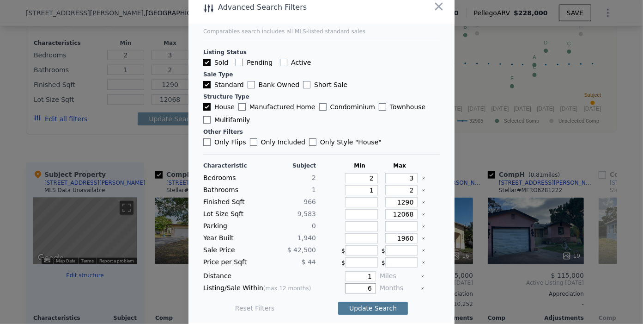
type input "6"
click at [368, 305] on button "Update Search" at bounding box center [373, 307] width 70 height 13
drag, startPoint x: 397, startPoint y: 192, endPoint x: 418, endPoint y: 187, distance: 22.3
click at [421, 188] on div "Bathrooms 1 1 2" at bounding box center [321, 190] width 237 height 10
type input "1"
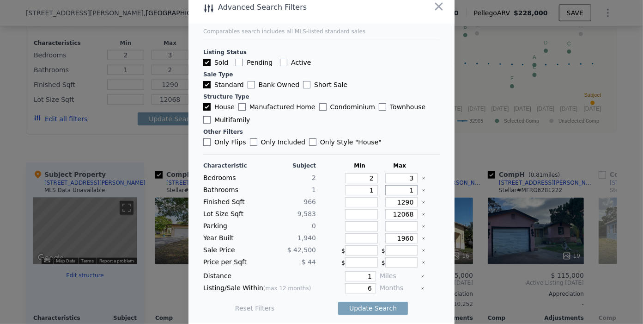
type input "1"
click at [356, 286] on input "6" at bounding box center [360, 288] width 31 height 10
click at [378, 285] on div "Listing/Sale Within (max 12 months) 6 Months" at bounding box center [321, 288] width 237 height 10
type input "12"
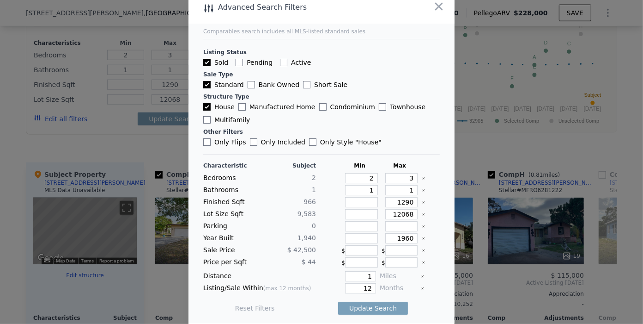
click at [431, 290] on main "Comparables search includes all MLS-listed standard sales Listing Status Sold P…" at bounding box center [322, 157] width 266 height 332
click at [364, 306] on button "Update Search" at bounding box center [373, 307] width 70 height 13
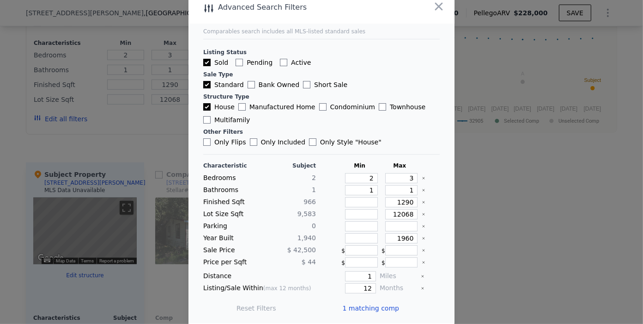
scroll to position [0, 0]
drag, startPoint x: 388, startPoint y: 203, endPoint x: 423, endPoint y: 199, distance: 34.9
click at [423, 199] on div "Finished Sqft 966 1290" at bounding box center [321, 202] width 237 height 10
drag, startPoint x: 386, startPoint y: 216, endPoint x: 426, endPoint y: 211, distance: 40.1
click at [426, 211] on div "Lot Size Sqft 9,583 12068" at bounding box center [321, 214] width 237 height 10
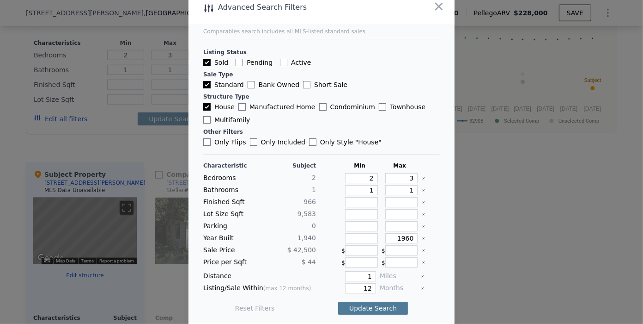
click at [371, 304] on button "Update Search" at bounding box center [373, 307] width 70 height 13
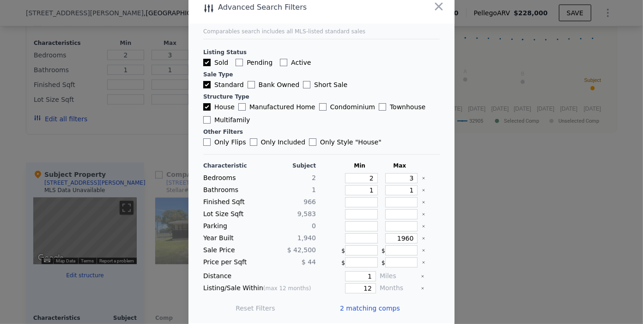
click at [369, 305] on span "2 matching comps" at bounding box center [370, 307] width 60 height 9
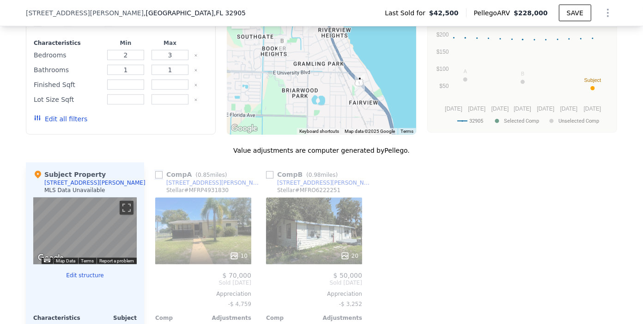
drag, startPoint x: 157, startPoint y: 180, endPoint x: 163, endPoint y: 180, distance: 6.0
click at [157, 178] on input "checkbox" at bounding box center [158, 174] width 7 height 7
checkbox input "true"
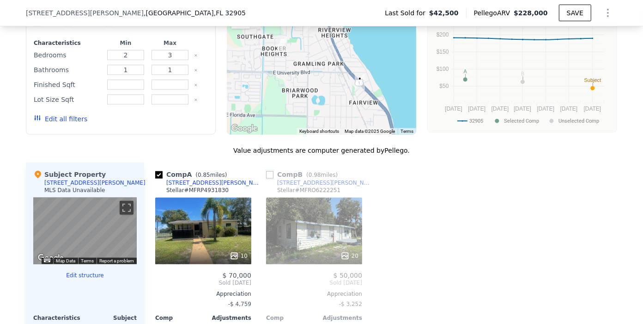
click at [267, 178] on input "checkbox" at bounding box center [269, 174] width 7 height 7
checkbox input "true"
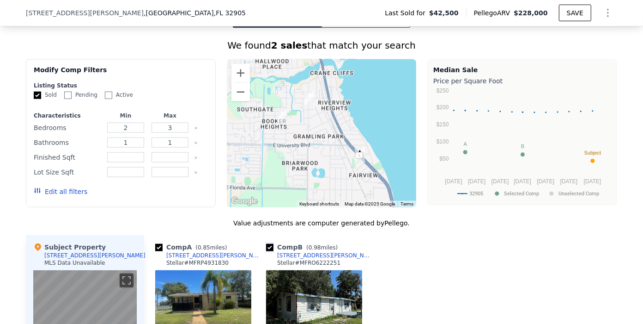
scroll to position [709, 0]
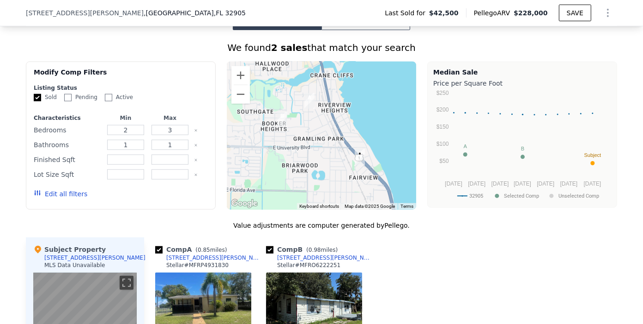
click at [34, 196] on icon "button" at bounding box center [37, 192] width 7 height 7
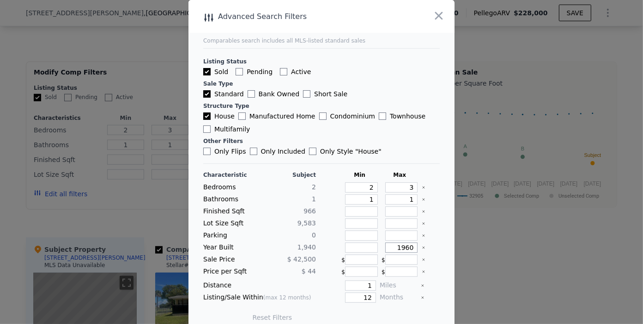
drag, startPoint x: 385, startPoint y: 246, endPoint x: 413, endPoint y: 244, distance: 28.7
click at [413, 244] on div "Year Built 1,940 1960" at bounding box center [321, 247] width 237 height 10
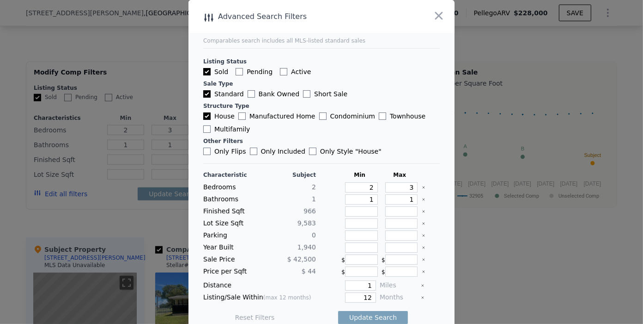
click at [408, 77] on div "Listing Status Sold Pending Active Sale Type Standard Bank Owned Short Sale Str…" at bounding box center [321, 102] width 237 height 108
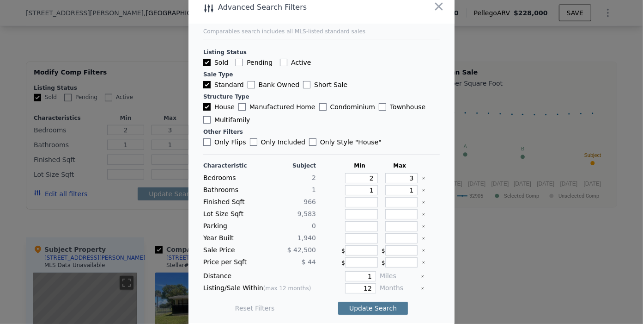
click at [358, 301] on button "Update Search" at bounding box center [373, 307] width 70 height 13
checkbox input "false"
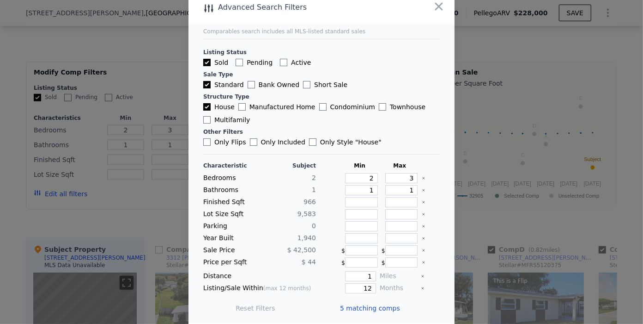
click at [355, 305] on span "5 matching comps" at bounding box center [370, 307] width 60 height 9
checkbox input "true"
type input "2"
type input "760"
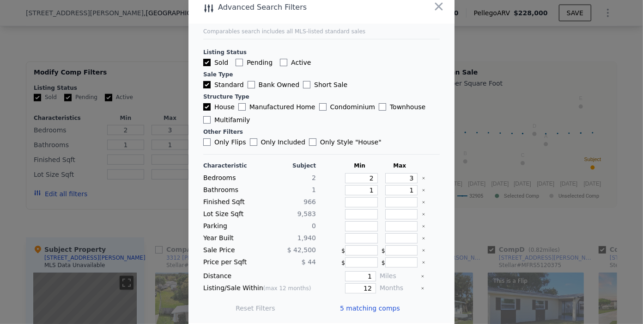
type input "1278"
type input "5663"
type input "13068"
checkbox input "true"
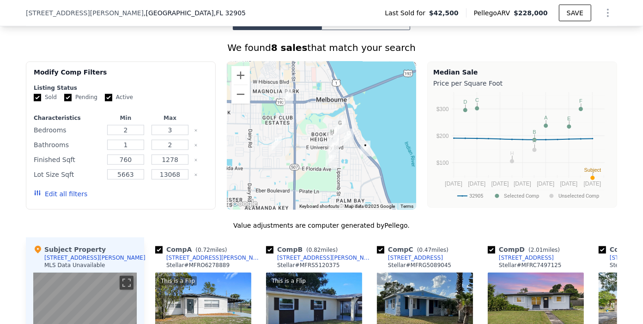
scroll to position [855, 0]
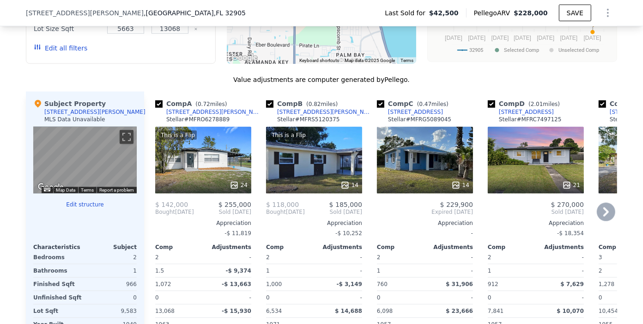
click at [599, 216] on icon at bounding box center [606, 211] width 18 height 18
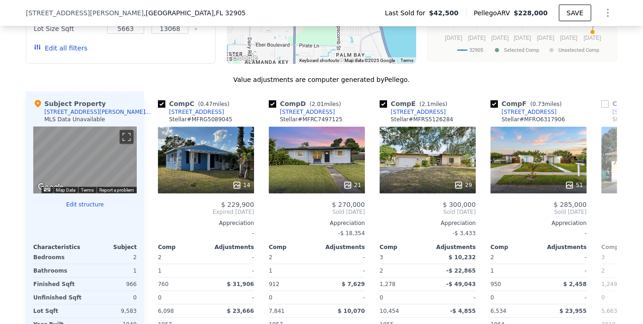
scroll to position [0, 222]
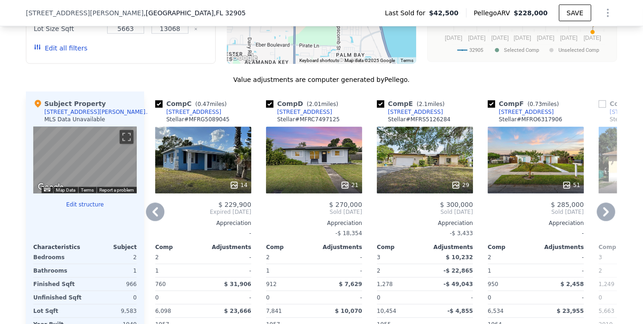
click at [604, 216] on icon at bounding box center [607, 211] width 6 height 9
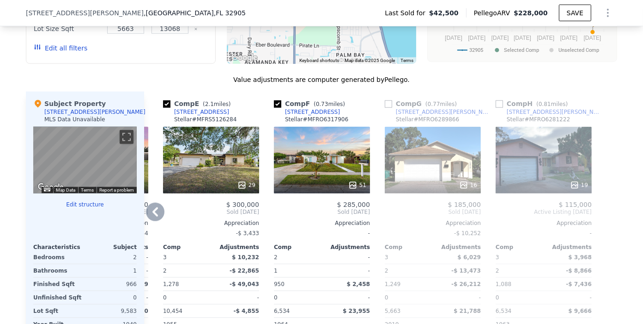
scroll to position [752, 0]
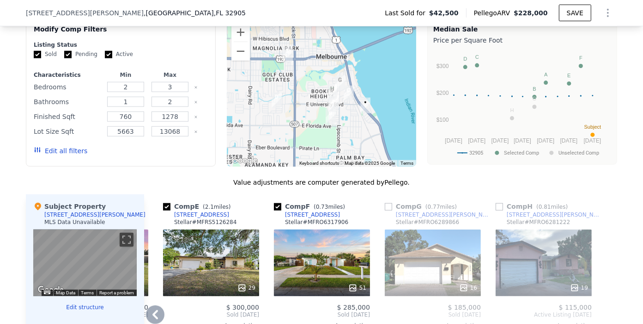
click at [150, 313] on icon at bounding box center [155, 314] width 18 height 18
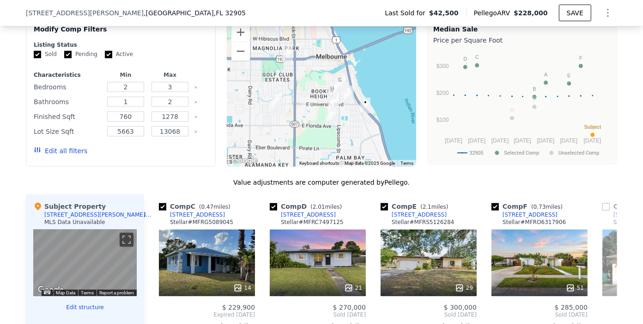
scroll to position [0, 214]
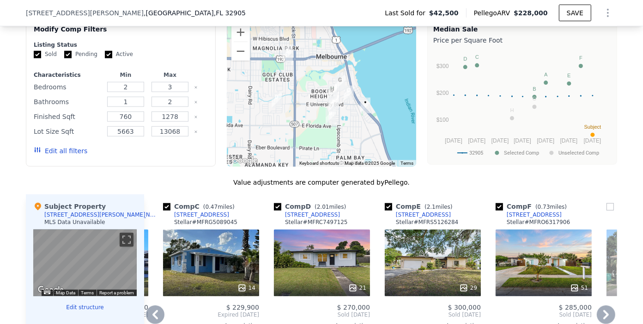
click at [150, 313] on icon at bounding box center [155, 314] width 18 height 18
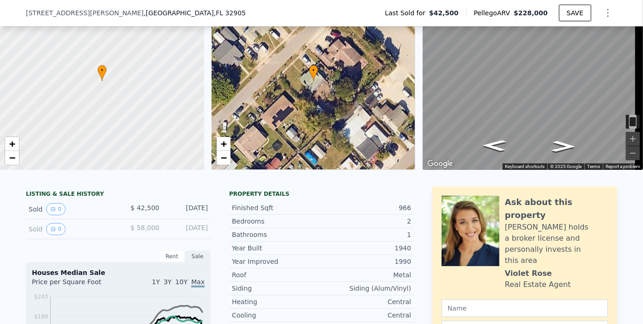
scroll to position [3, 0]
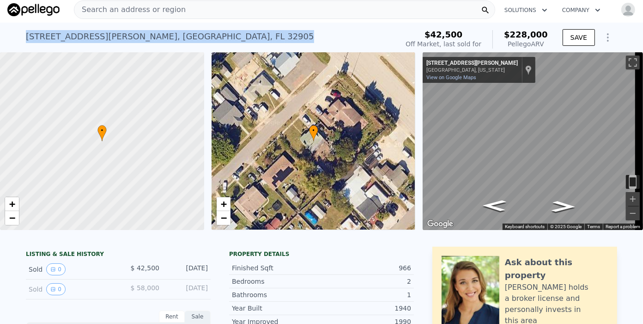
drag, startPoint x: 116, startPoint y: 35, endPoint x: 9, endPoint y: 36, distance: 106.3
click at [9, 36] on div "[STREET_ADDRESS][PERSON_NAME] Sold [DATE] for $42,500 (~ARV $228k ) $42,500 Off…" at bounding box center [321, 38] width 643 height 30
copy div "[STREET_ADDRESS][PERSON_NAME]"
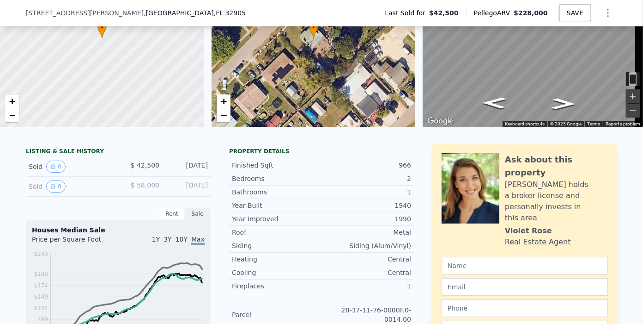
scroll to position [52, 0]
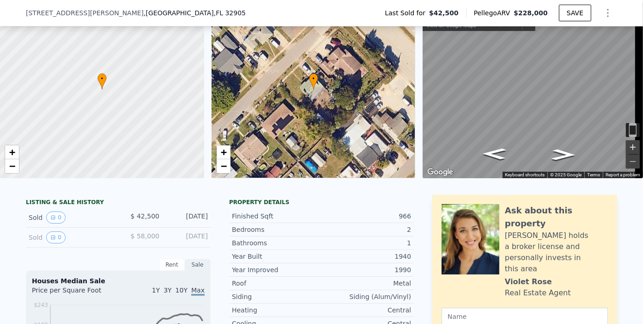
click at [626, 142] on button "Zoom in" at bounding box center [633, 147] width 14 height 14
click at [626, 145] on button "Zoom in" at bounding box center [633, 147] width 14 height 14
click at [643, 116] on html "Search an address or region Solutions Company Open main menu Open user menu [ST…" at bounding box center [321, 162] width 643 height 324
click at [641, 91] on div "Search an address or region Solutions Company Open main menu Open user menu [ST…" at bounding box center [321, 162] width 643 height 324
click at [267, 63] on div "• + − • + − ← Move left → Move right ↑ Move up ↓ Move down + Zoom in - Zoom out…" at bounding box center [321, 88] width 643 height 177
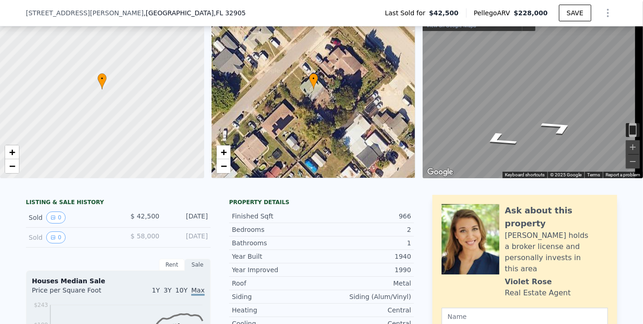
click at [642, 79] on div "Search an address or region Solutions Company Open main menu Open user menu [ST…" at bounding box center [321, 162] width 643 height 324
click at [643, 78] on html "Search an address or region Solutions Company Open main menu Open user menu [ST…" at bounding box center [321, 162] width 643 height 324
click at [643, 80] on html "Search an address or region Solutions Company Open main menu Open user menu [ST…" at bounding box center [321, 162] width 643 height 324
click at [496, 124] on icon "Go Northeast, Victoria Dr NE" at bounding box center [498, 125] width 63 height 23
click at [418, 98] on div "• + − • + − ← Move left → Move right ↑ Move up ↓ Move down + Zoom in - Zoom out…" at bounding box center [321, 88] width 643 height 177
